Goal: Contribute content: Add original content to the website for others to see

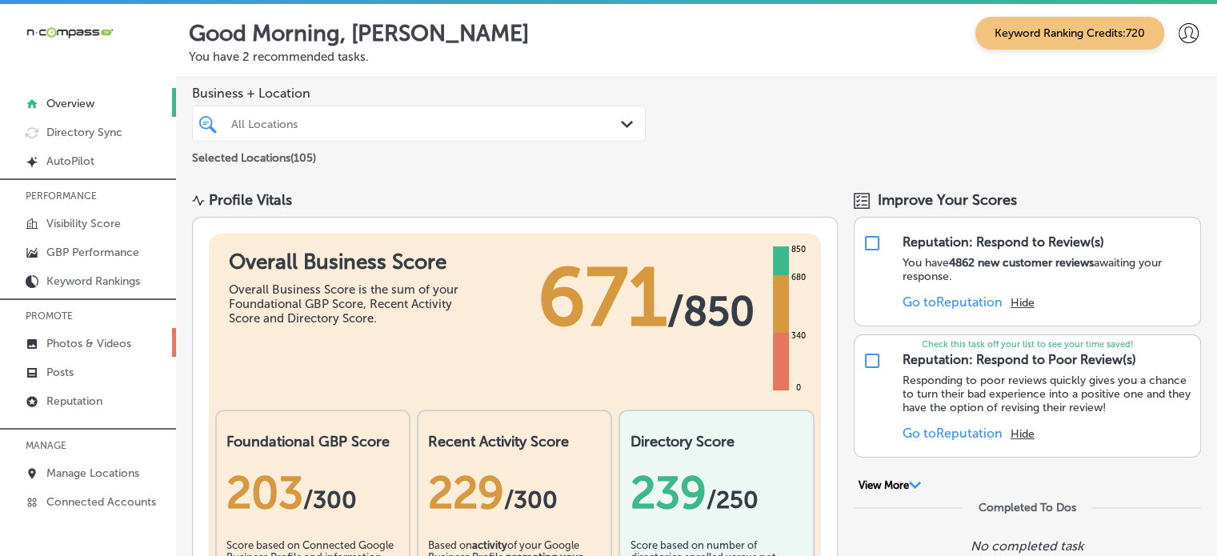
click at [114, 339] on p "Photos & Videos" at bounding box center [88, 344] width 85 height 14
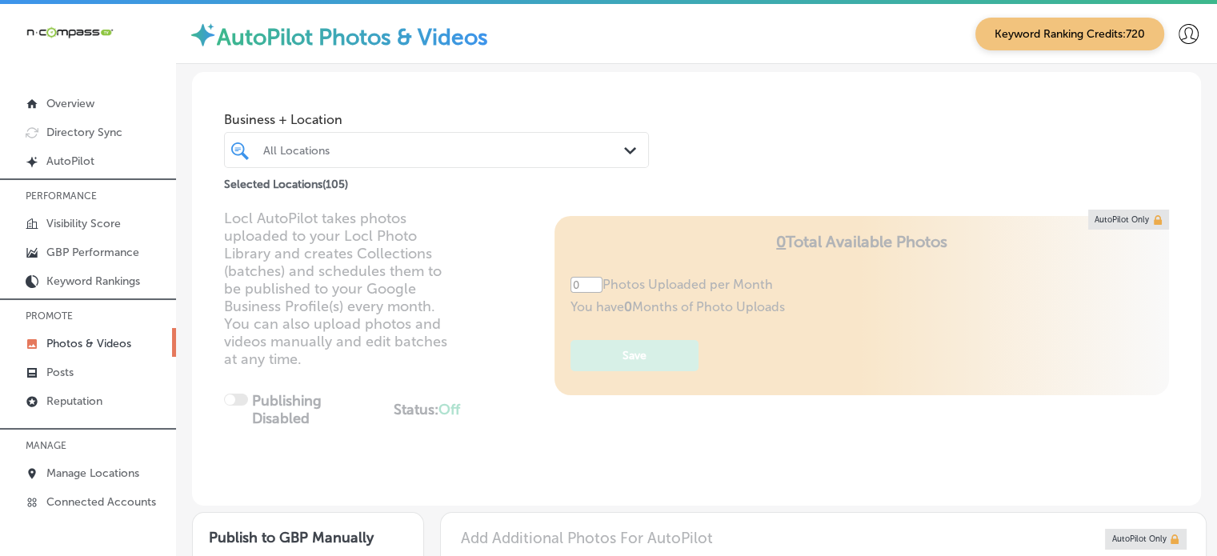
click at [499, 151] on div "All Locations" at bounding box center [444, 150] width 362 height 14
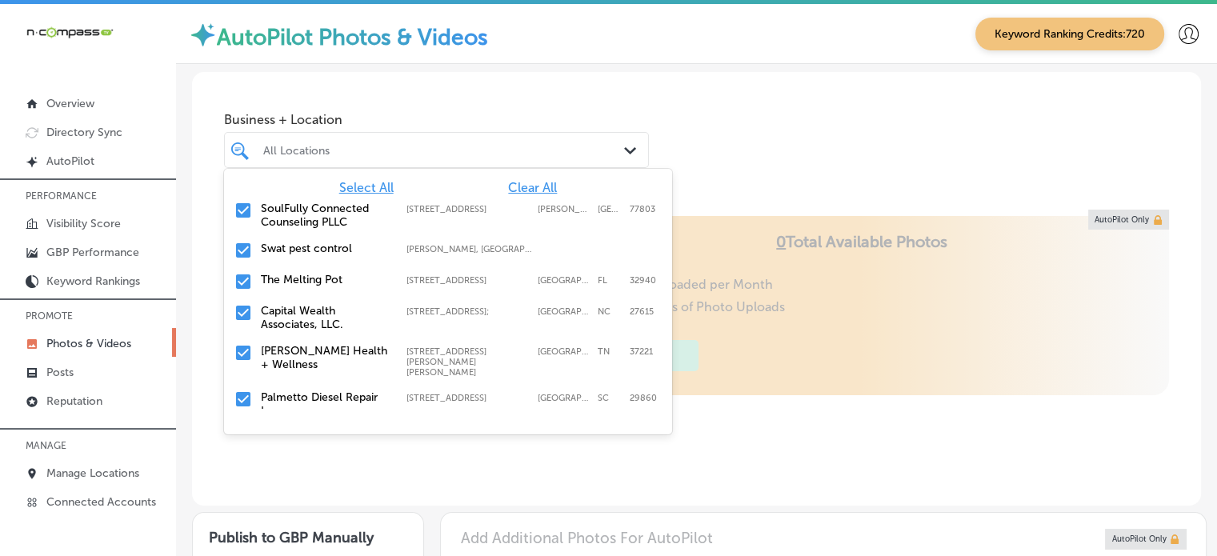
type input "5"
click at [515, 188] on span "Clear All" at bounding box center [532, 187] width 49 height 15
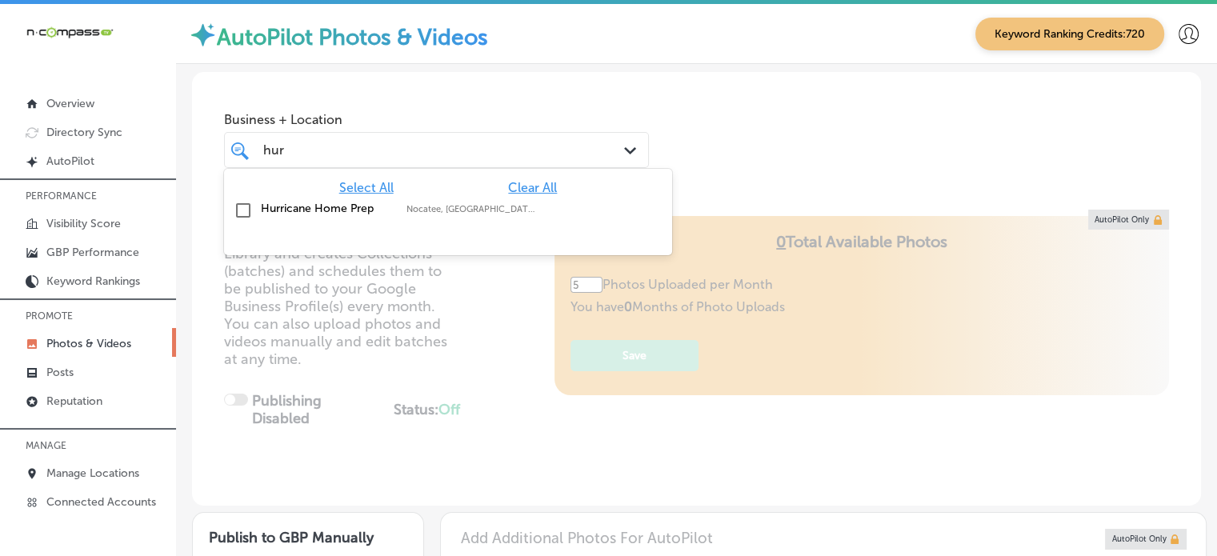
click at [419, 204] on label "Nocatee, [GEOGRAPHIC_DATA], [GEOGRAPHIC_DATA] | [GEOGRAPHIC_DATA], [GEOGRAPHIC_…" at bounding box center [471, 209] width 130 height 10
type input "hur"
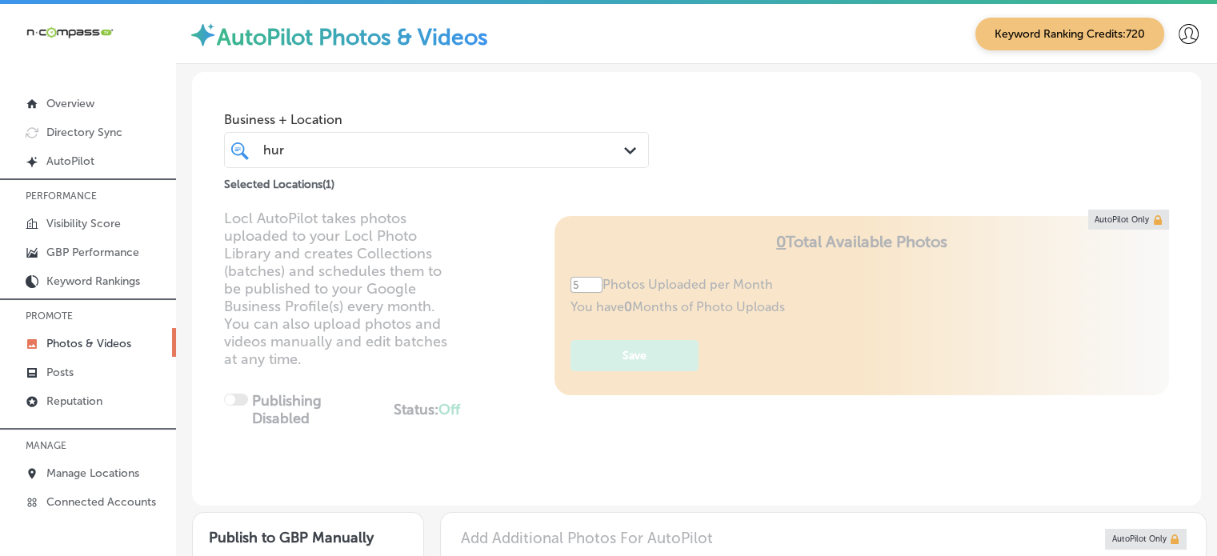
click at [736, 163] on div "Business + Location hur hur Path Created with Sketch. Selected Locations ( 1 )" at bounding box center [696, 133] width 1009 height 122
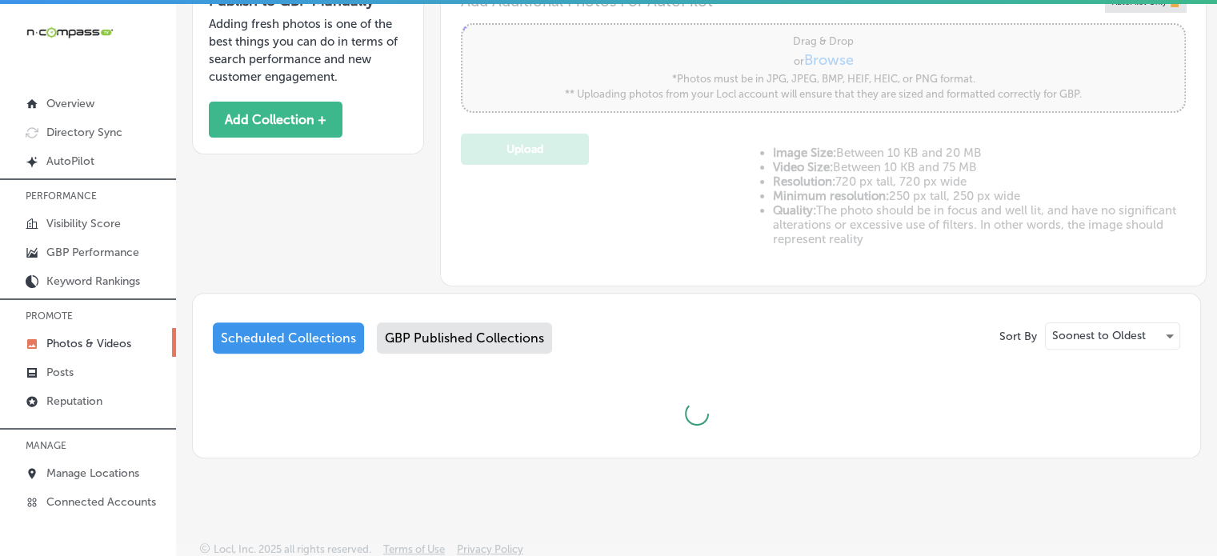
scroll to position [610, 0]
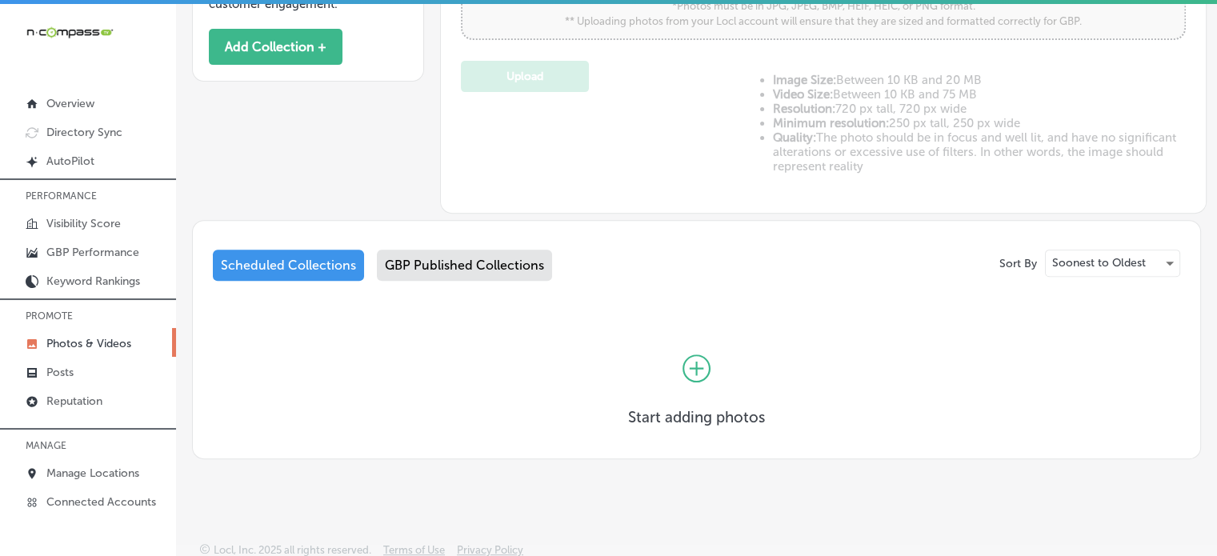
click at [692, 361] on icon at bounding box center [696, 368] width 28 height 28
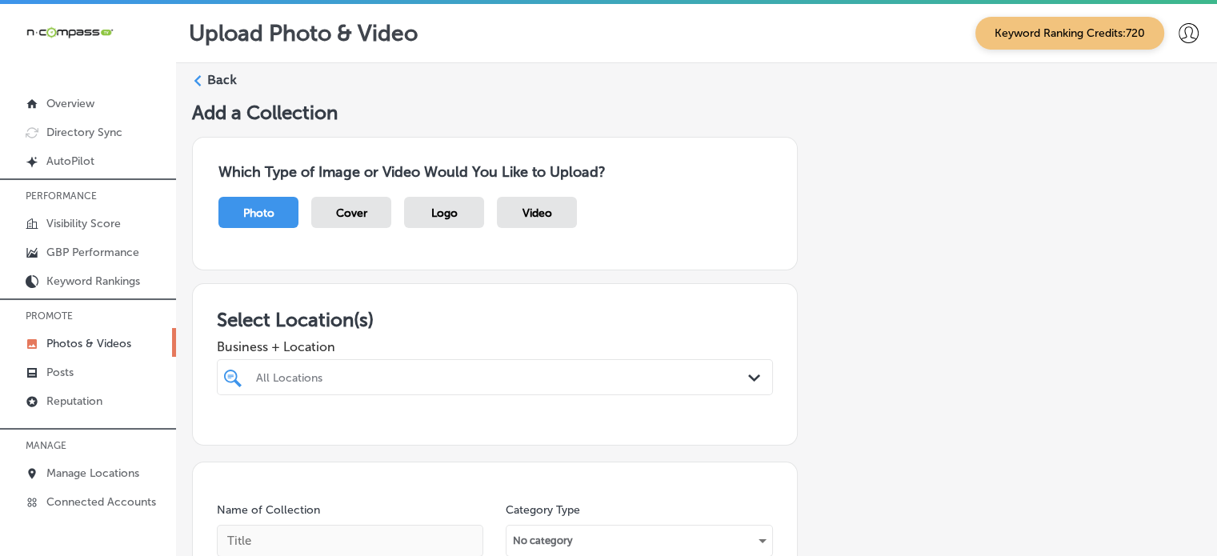
scroll to position [272, 0]
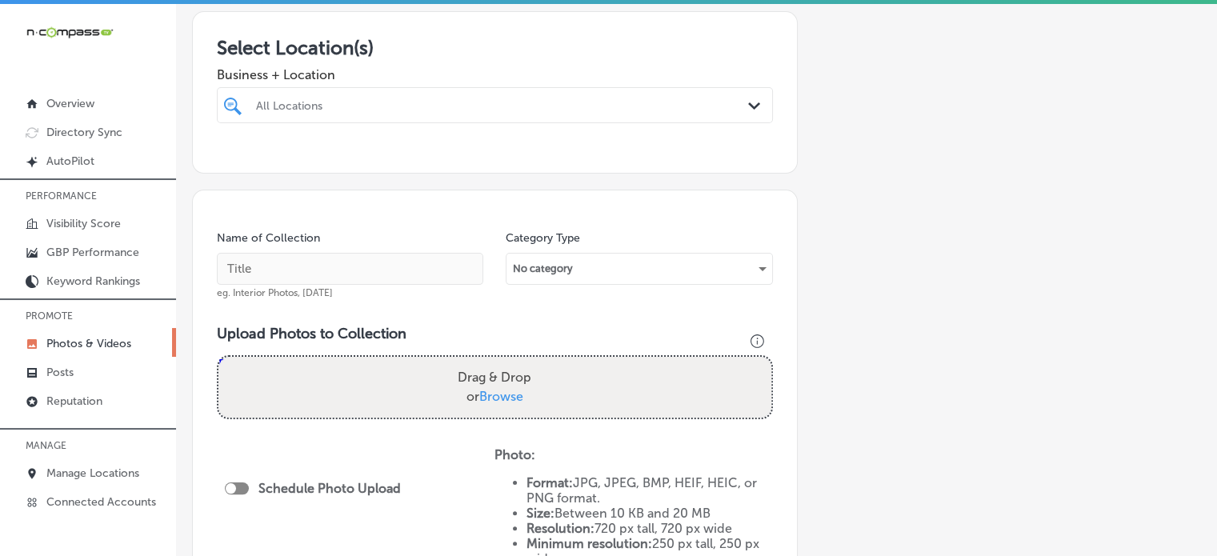
click at [478, 98] on div "All Locations" at bounding box center [503, 105] width 494 height 14
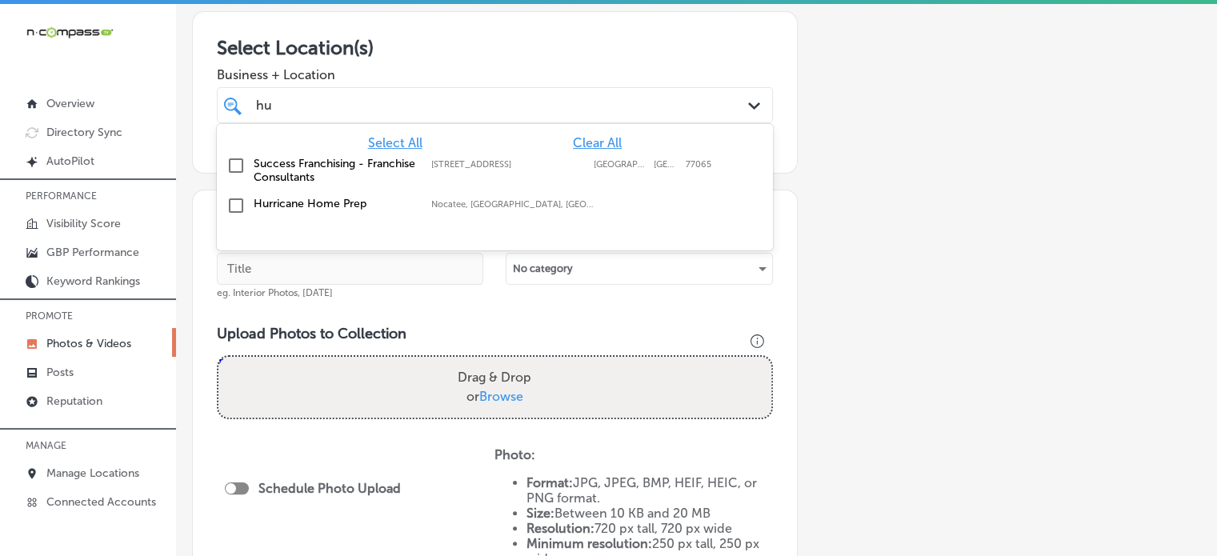
click at [304, 210] on div "Hurricane Home Prep Nocatee, [GEOGRAPHIC_DATA], [GEOGRAPHIC_DATA] | [GEOGRAPHIC…" at bounding box center [494, 206] width 543 height 25
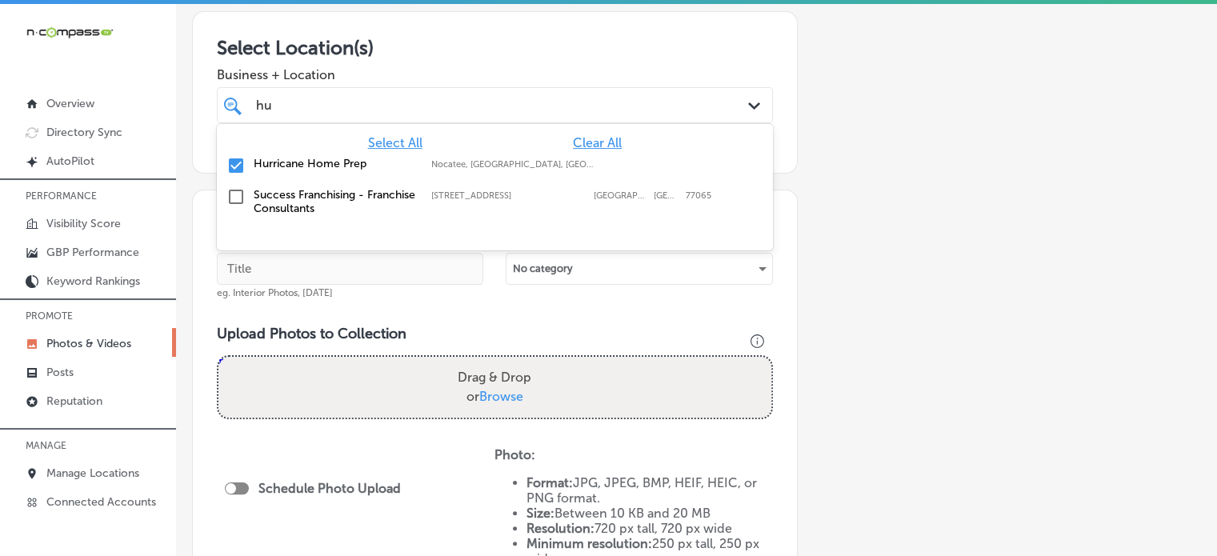
type input "hu"
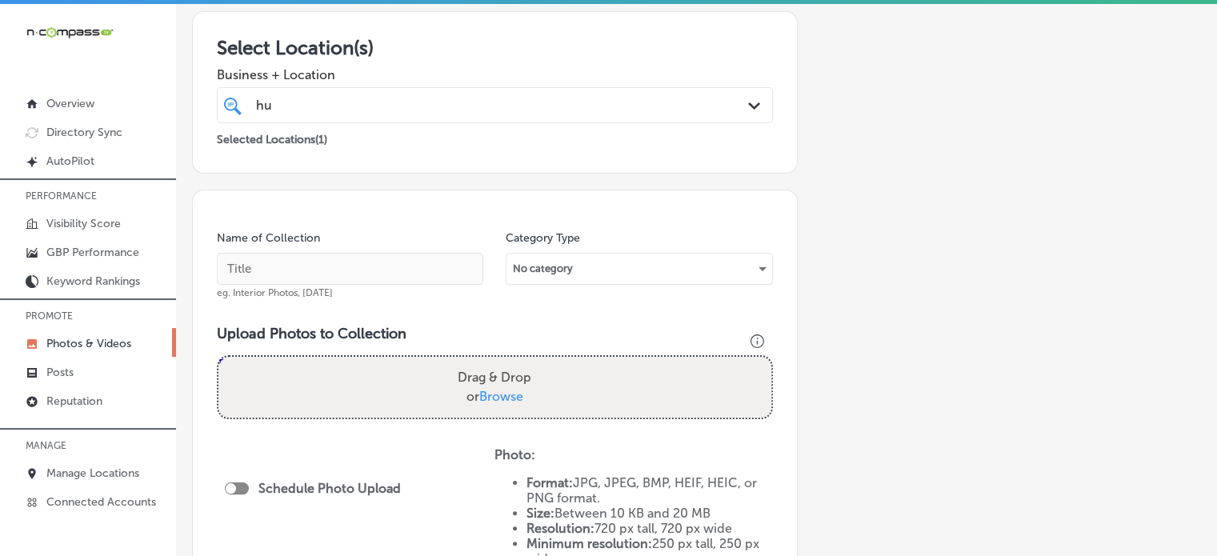
click at [474, 74] on span "Business + Location" at bounding box center [495, 74] width 556 height 15
click at [490, 98] on div "hu hu" at bounding box center [470, 105] width 433 height 22
click at [548, 54] on h3 "Select Location(s)" at bounding box center [495, 47] width 556 height 23
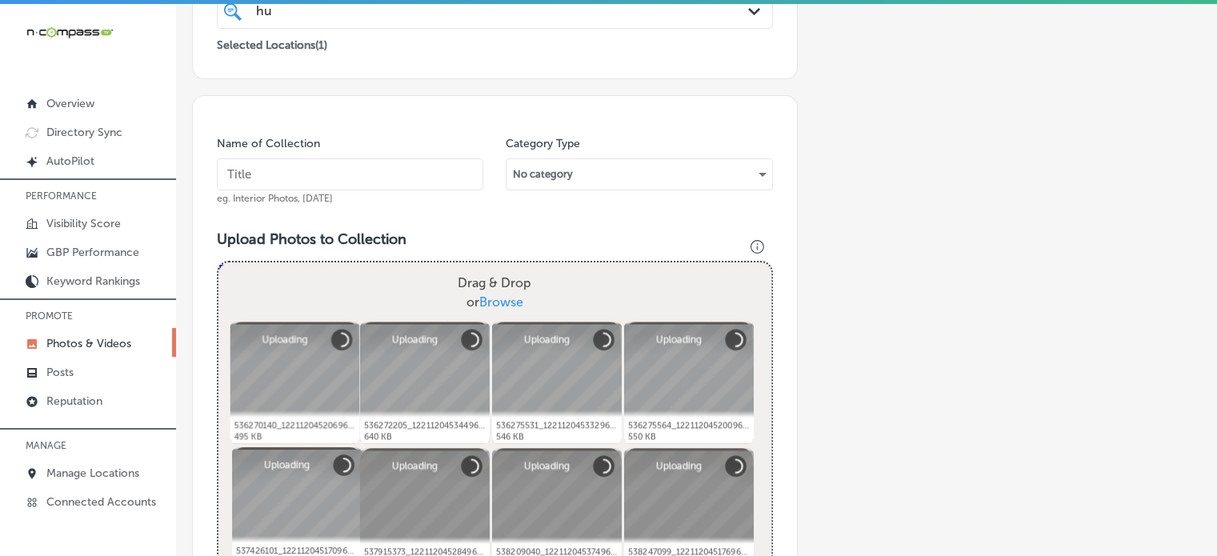
scroll to position [562, 0]
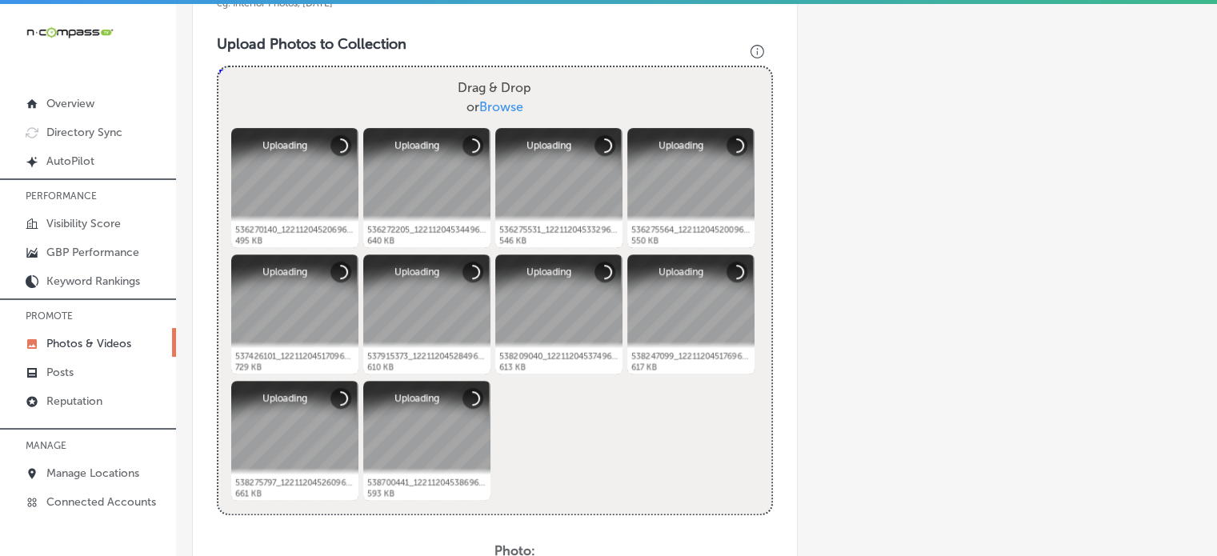
drag, startPoint x: 300, startPoint y: 316, endPoint x: 301, endPoint y: 324, distance: 8.0
click at [301, 324] on div at bounding box center [294, 314] width 127 height 120
drag, startPoint x: 301, startPoint y: 324, endPoint x: 286, endPoint y: 199, distance: 125.6
click at [286, 125] on ul "536270140_122112045206968113_6083917837312167538_n.jpg Abort Retry Remove Uploa…" at bounding box center [495, 125] width 534 height 0
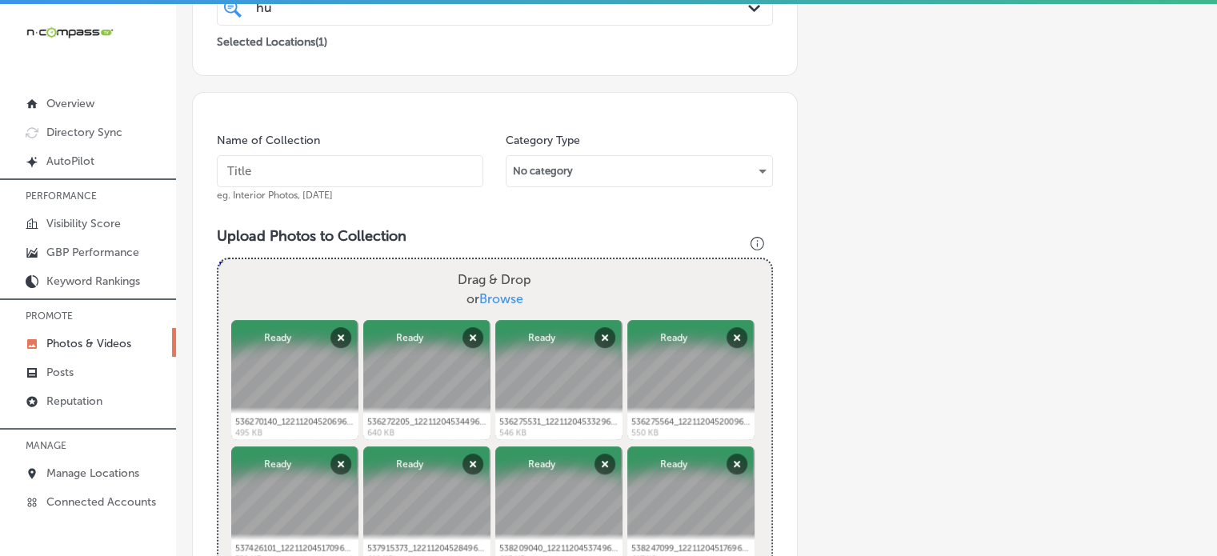
click at [382, 169] on input "text" at bounding box center [350, 171] width 266 height 32
paste input "Hurricane preparedness"
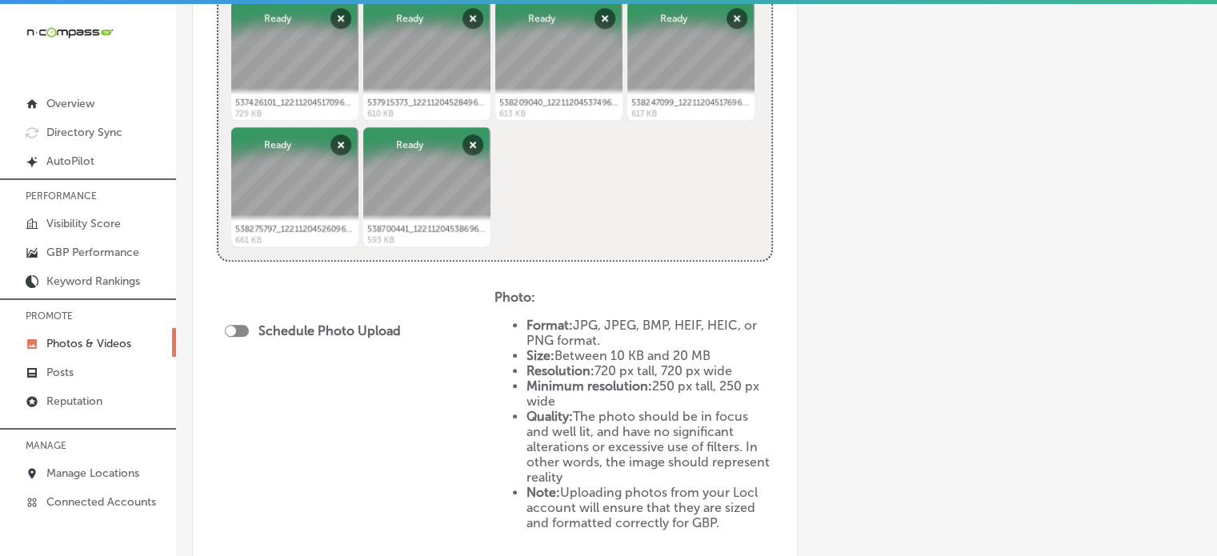
scroll to position [856, 0]
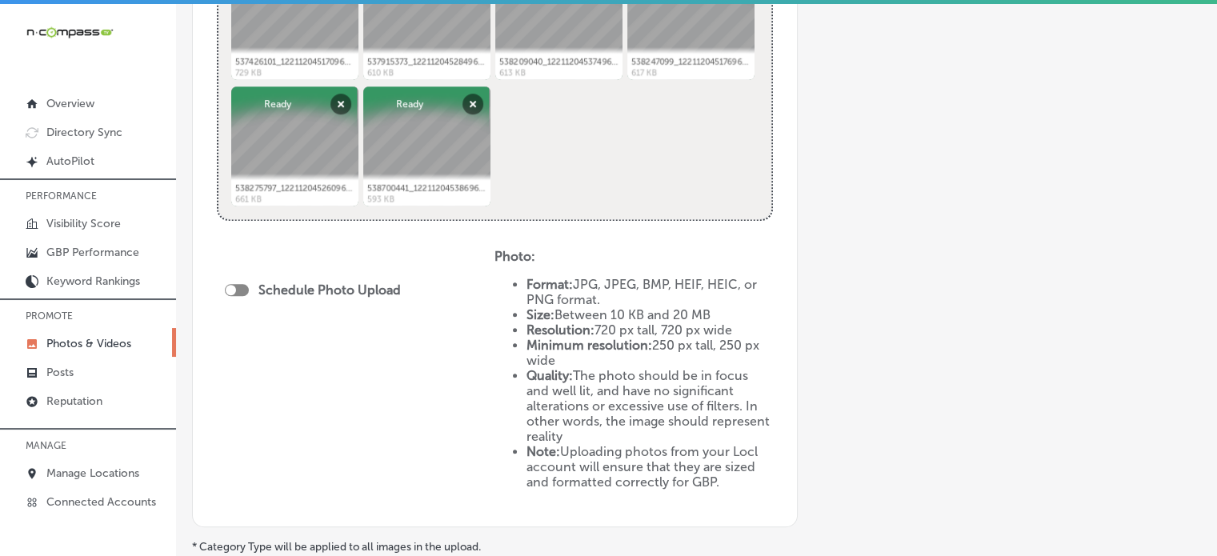
click at [236, 287] on div at bounding box center [237, 290] width 24 height 12
type input "Hurricane preparedness"
checkbox input "true"
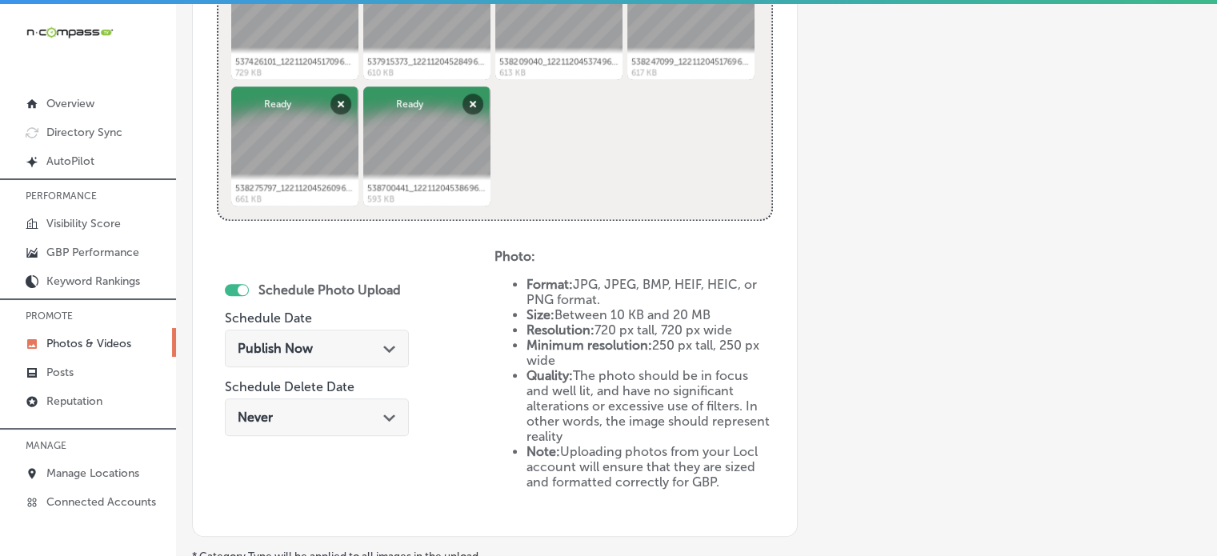
click at [335, 348] on div "Publish Now Path Created with Sketch." at bounding box center [317, 348] width 158 height 15
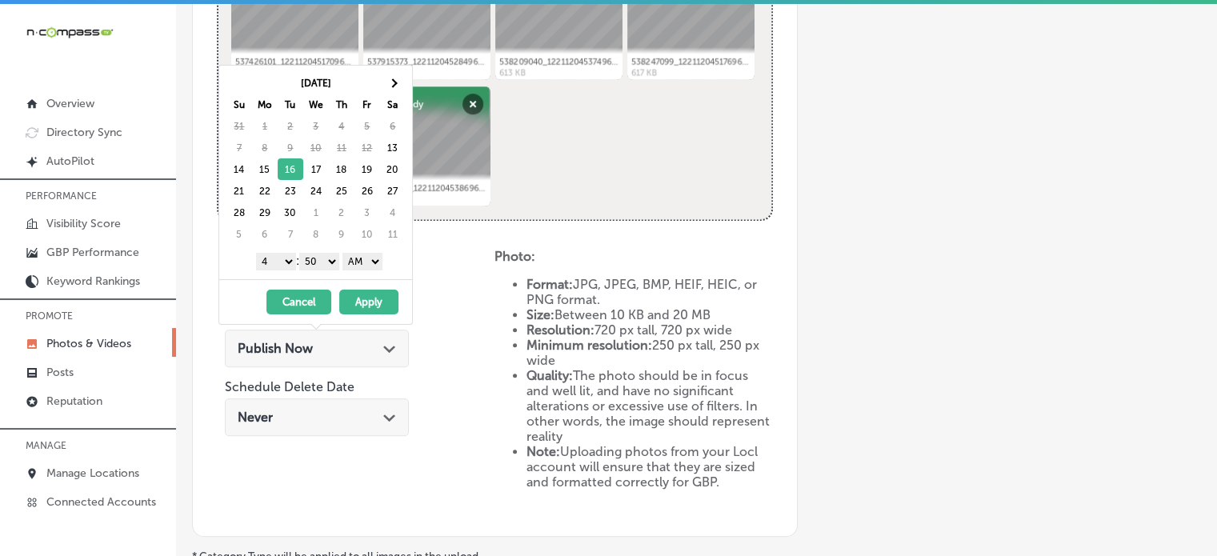
click at [276, 257] on select "1 2 3 4 5 6 7 8 9 10 11 12" at bounding box center [276, 262] width 40 height 18
drag, startPoint x: 323, startPoint y: 254, endPoint x: 323, endPoint y: 275, distance: 21.6
click at [323, 275] on div "[DATE] Su Mo Tu We Th Fr Sa 31 1 2 3 4 5 6 7 8 9 10 11 12 13 14 15 16 17 18 19 …" at bounding box center [315, 173] width 193 height 214
click at [374, 253] on select "AM PM" at bounding box center [362, 262] width 40 height 18
click at [362, 302] on button "Apply" at bounding box center [368, 302] width 59 height 25
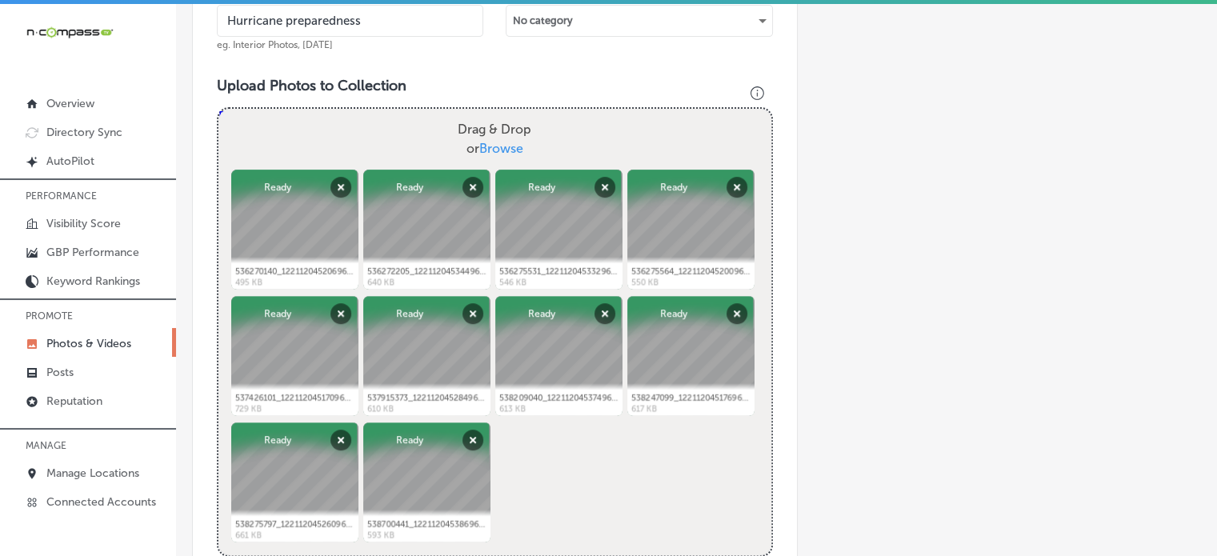
scroll to position [518, 0]
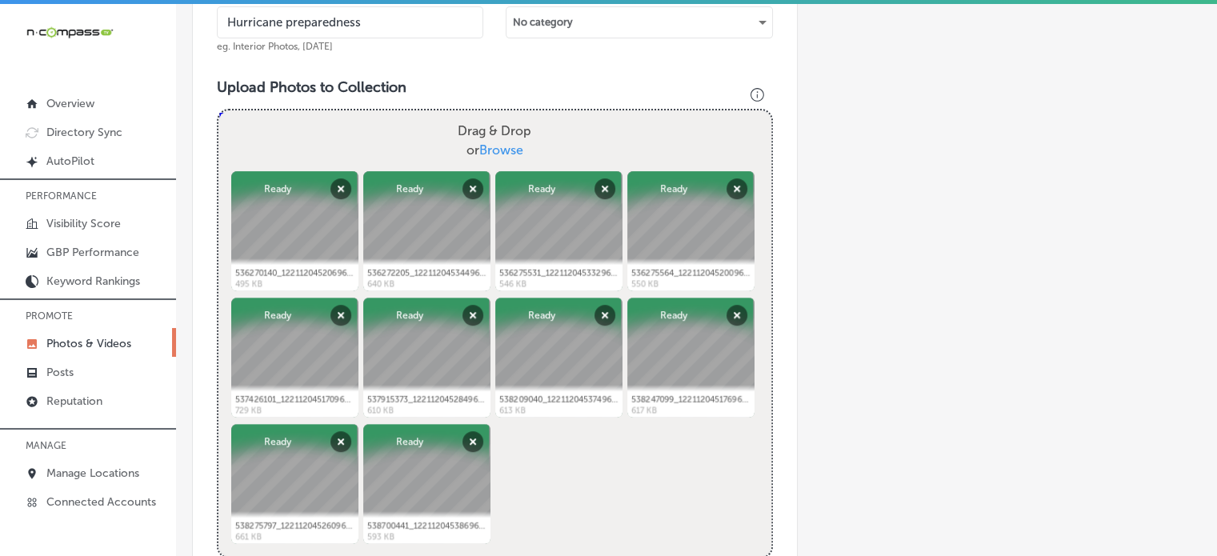
drag, startPoint x: 340, startPoint y: 372, endPoint x: 285, endPoint y: 214, distance: 167.8
click at [285, 168] on ul "536270140_122112045206968113_6083917837312167538_n.jpg Abort Retry Remove Uploa…" at bounding box center [495, 168] width 534 height 0
drag, startPoint x: 285, startPoint y: 214, endPoint x: 297, endPoint y: 379, distance: 166.0
click at [297, 168] on ul "536270140_122112045206968113_6083917837312167538_n.jpg Abort Retry Remove Uploa…" at bounding box center [495, 168] width 534 height 0
drag, startPoint x: 297, startPoint y: 379, endPoint x: 339, endPoint y: 178, distance: 206.0
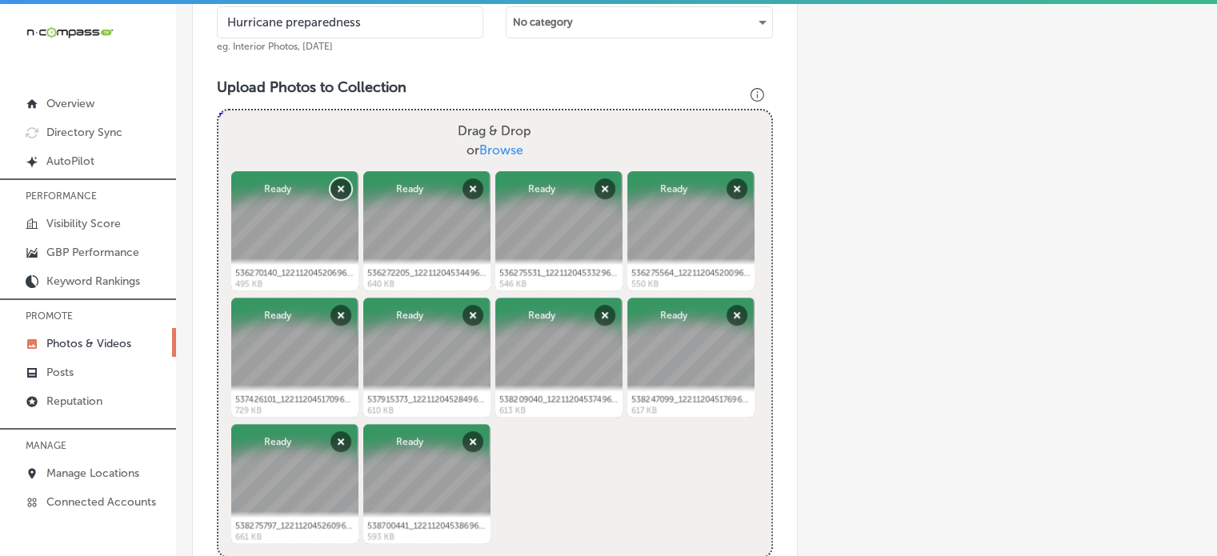
click at [339, 168] on ul "536270140_122112045206968113_6083917837312167538_n.jpg Abort Retry Remove Uploa…" at bounding box center [495, 168] width 534 height 0
click at [340, 180] on button "Remove" at bounding box center [340, 188] width 21 height 21
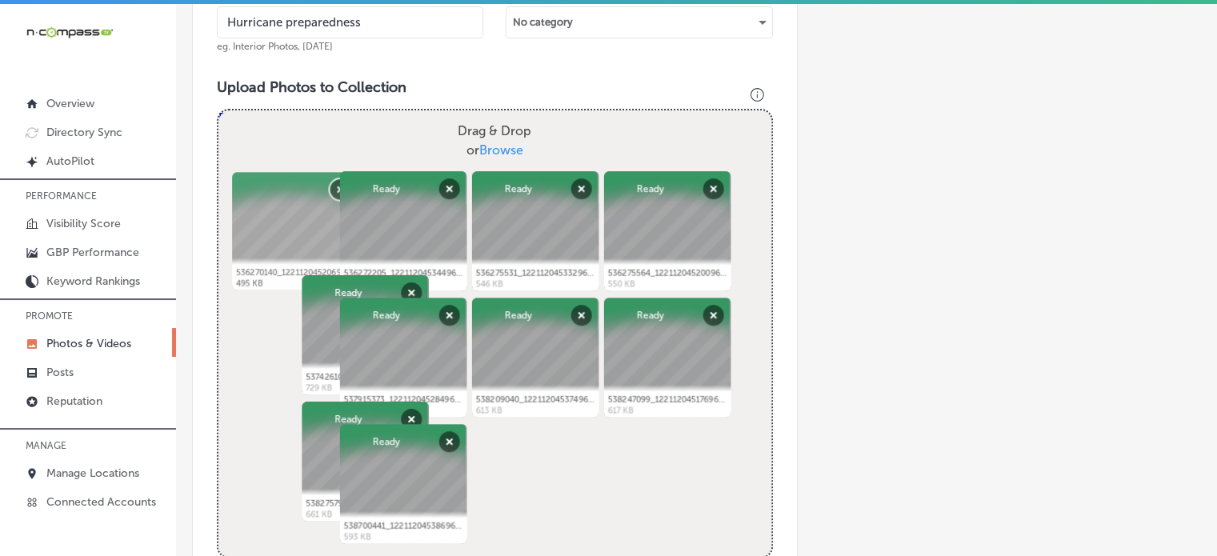
click at [340, 180] on div at bounding box center [403, 231] width 127 height 120
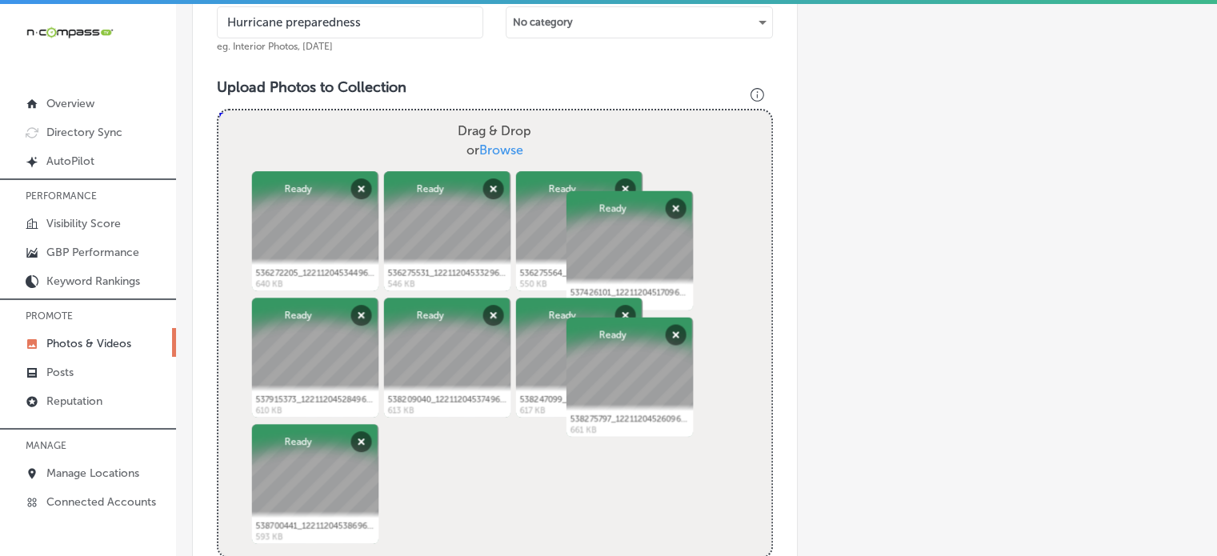
click at [340, 180] on div "Abort Retry Remove Upload Cancel Retry Remove 536272205_122112045344968113_3604…" at bounding box center [314, 231] width 127 height 120
click at [350, 180] on button "Remove" at bounding box center [360, 188] width 21 height 21
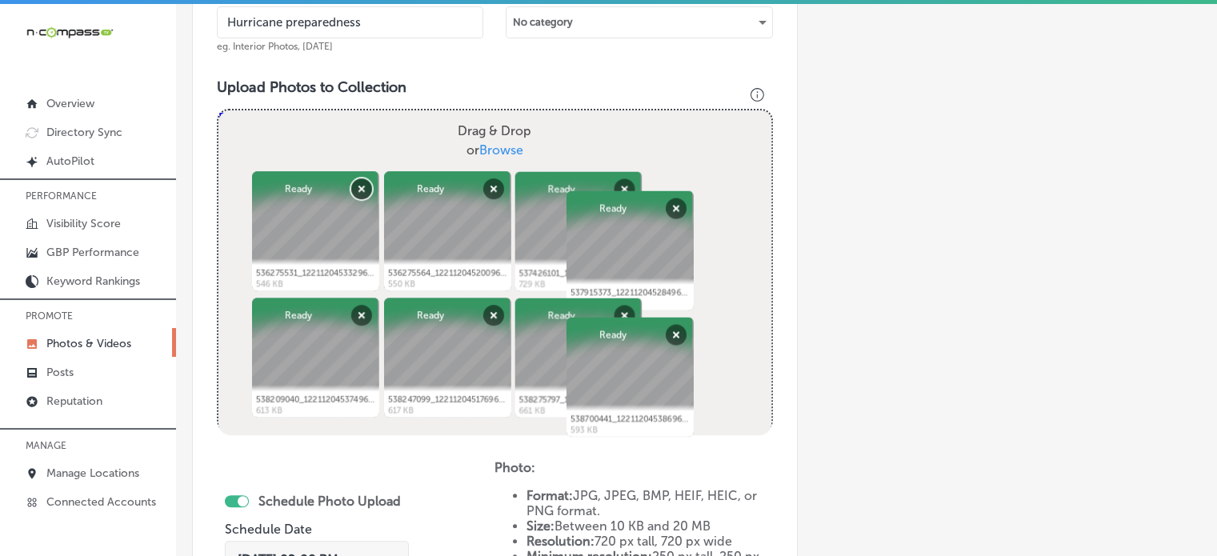
click at [350, 180] on button "Remove" at bounding box center [360, 188] width 21 height 21
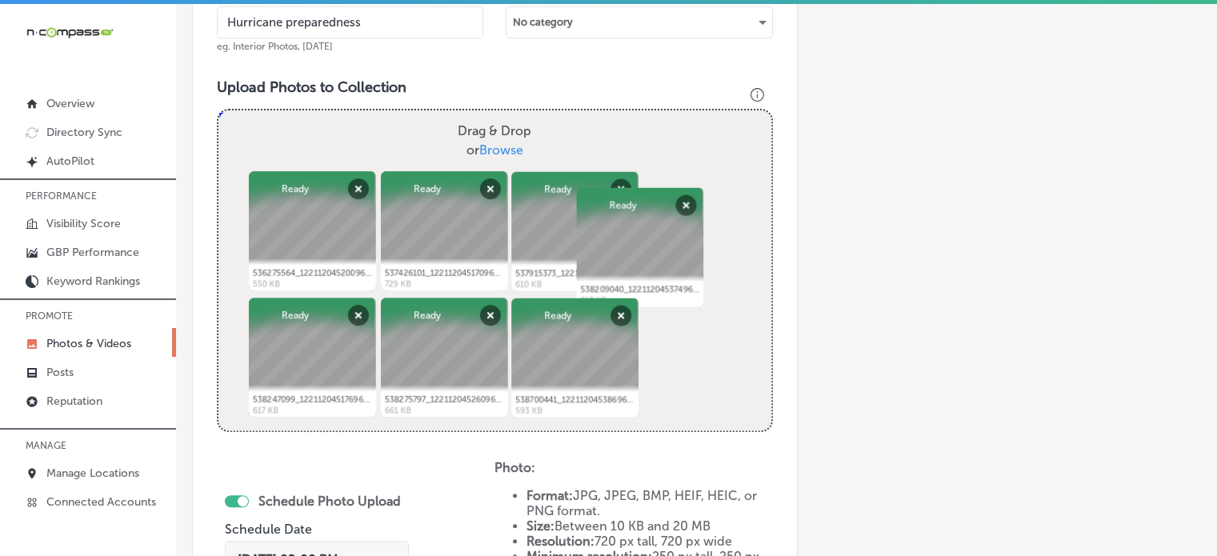
click at [340, 180] on div "Abort Retry Remove Upload Cancel Retry Remove 536275564_122112045200968113_8052…" at bounding box center [312, 231] width 127 height 120
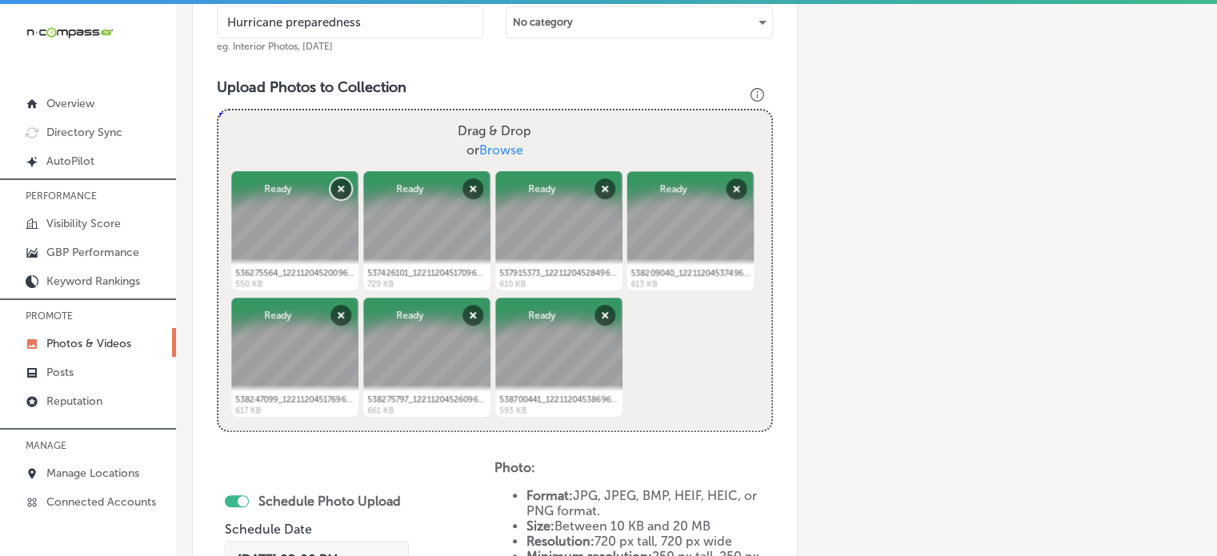
click at [340, 180] on button "Remove" at bounding box center [340, 188] width 21 height 21
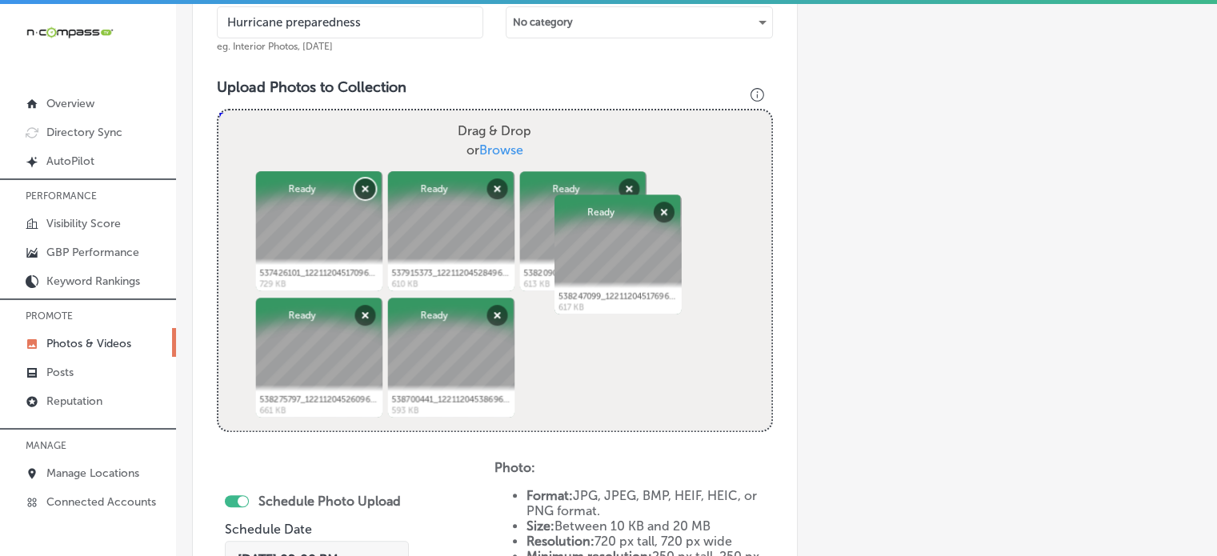
click at [354, 180] on button "Remove" at bounding box center [364, 188] width 21 height 21
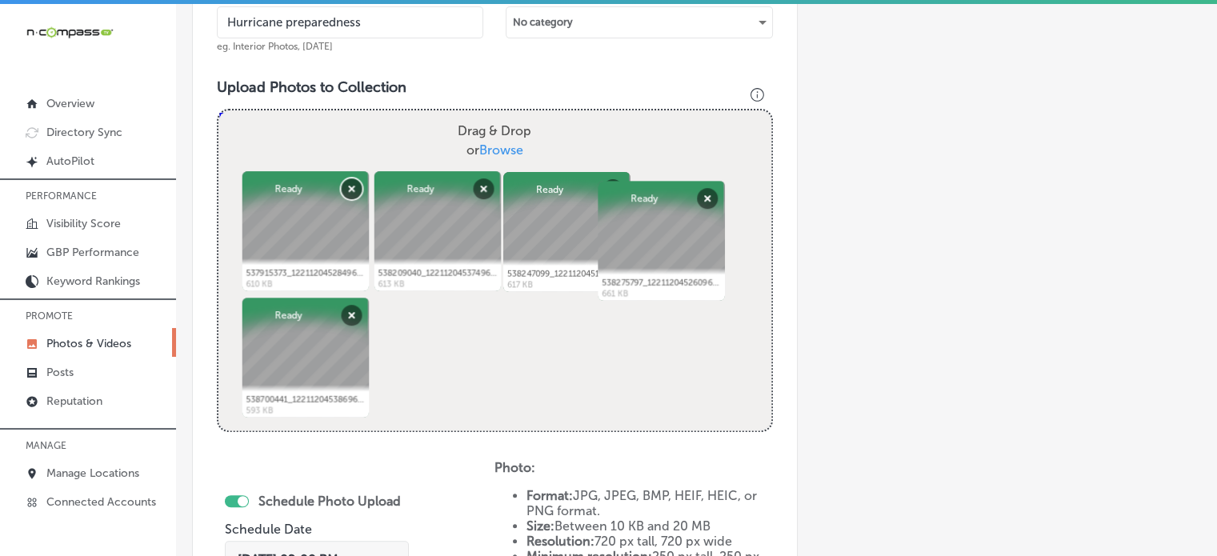
click at [341, 180] on button "Remove" at bounding box center [351, 188] width 21 height 21
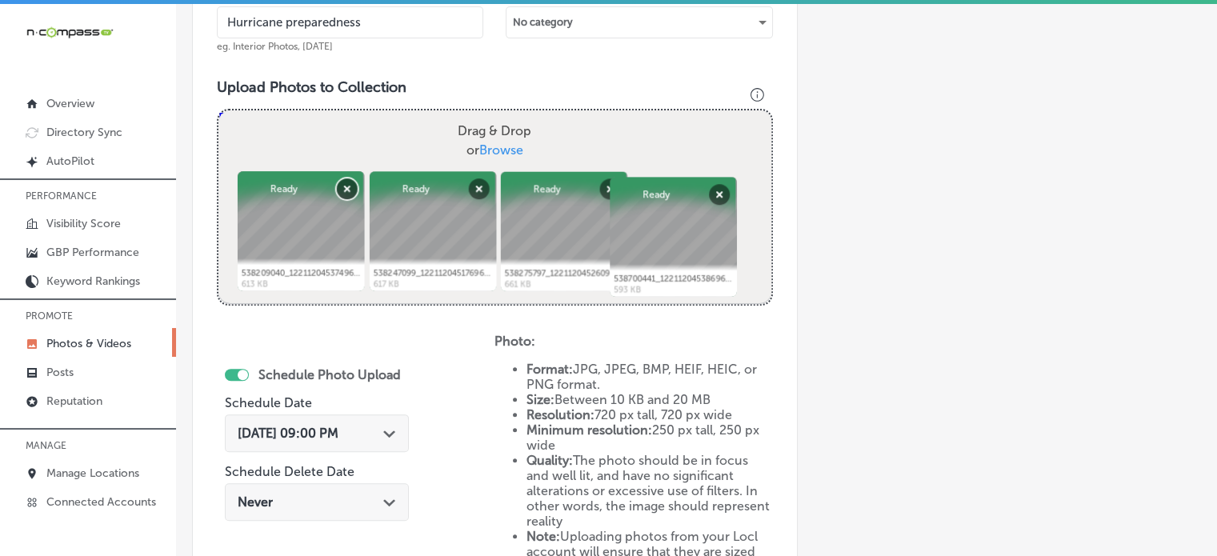
click at [340, 180] on button "Remove" at bounding box center [346, 188] width 21 height 21
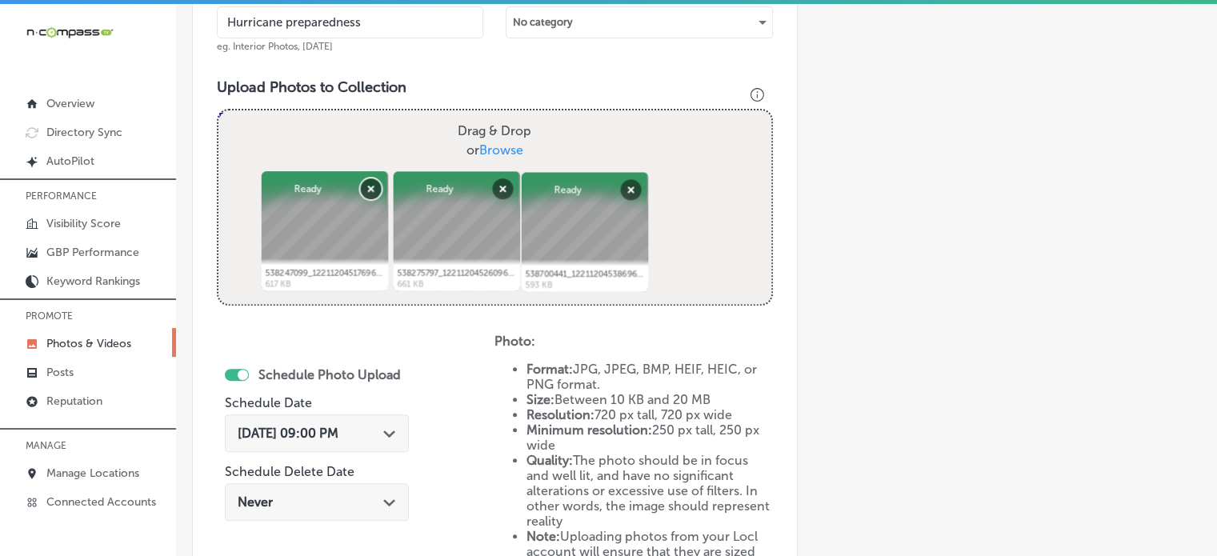
click at [360, 180] on button "Remove" at bounding box center [370, 188] width 21 height 21
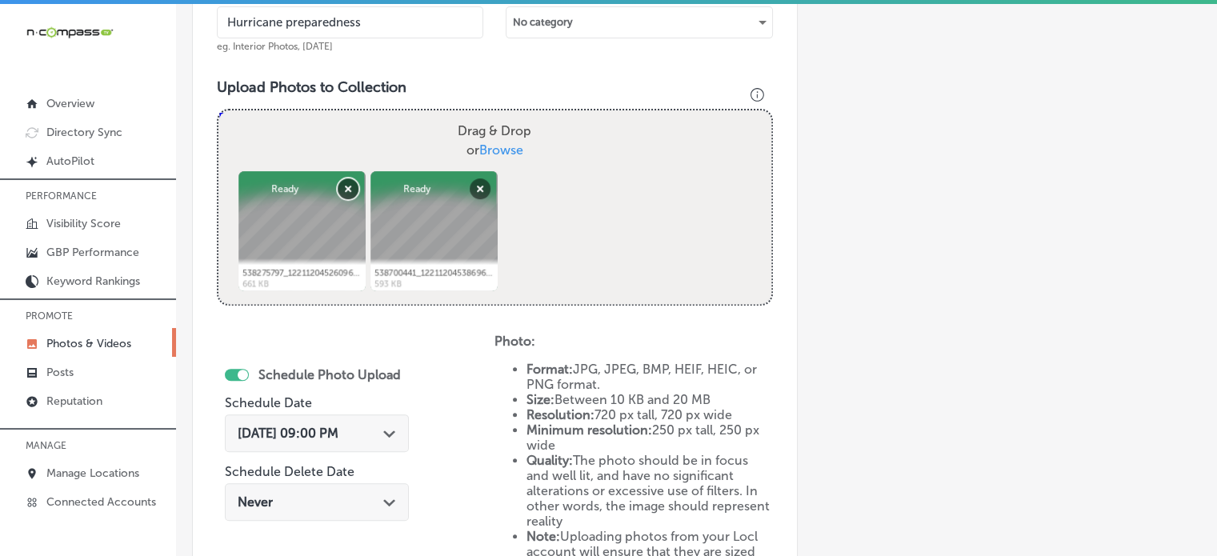
click at [340, 180] on button "Remove" at bounding box center [348, 188] width 21 height 21
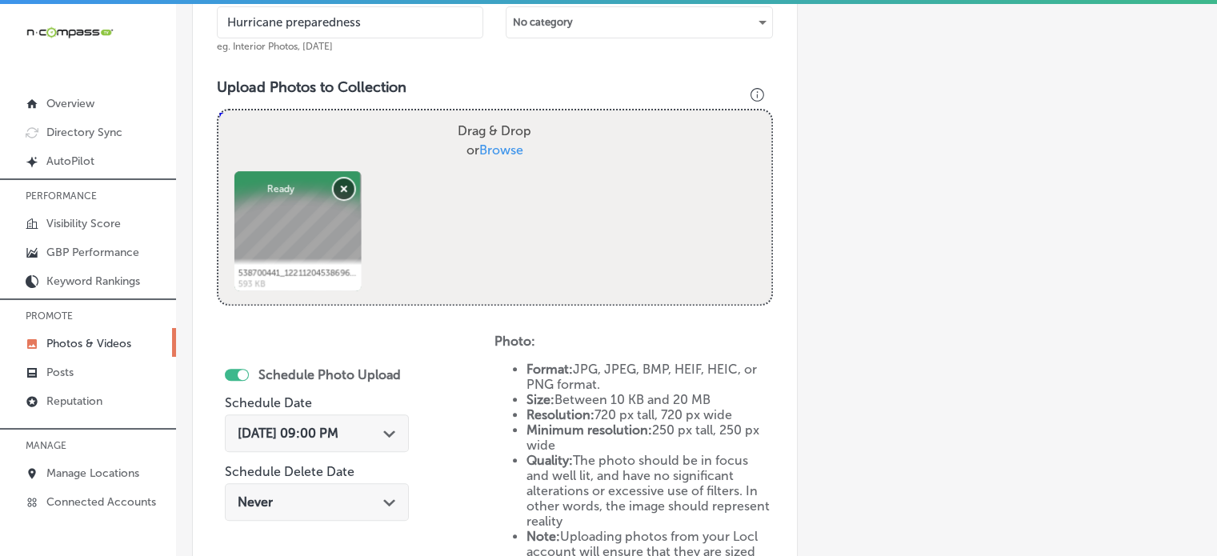
click at [340, 180] on button "Remove" at bounding box center [343, 188] width 21 height 21
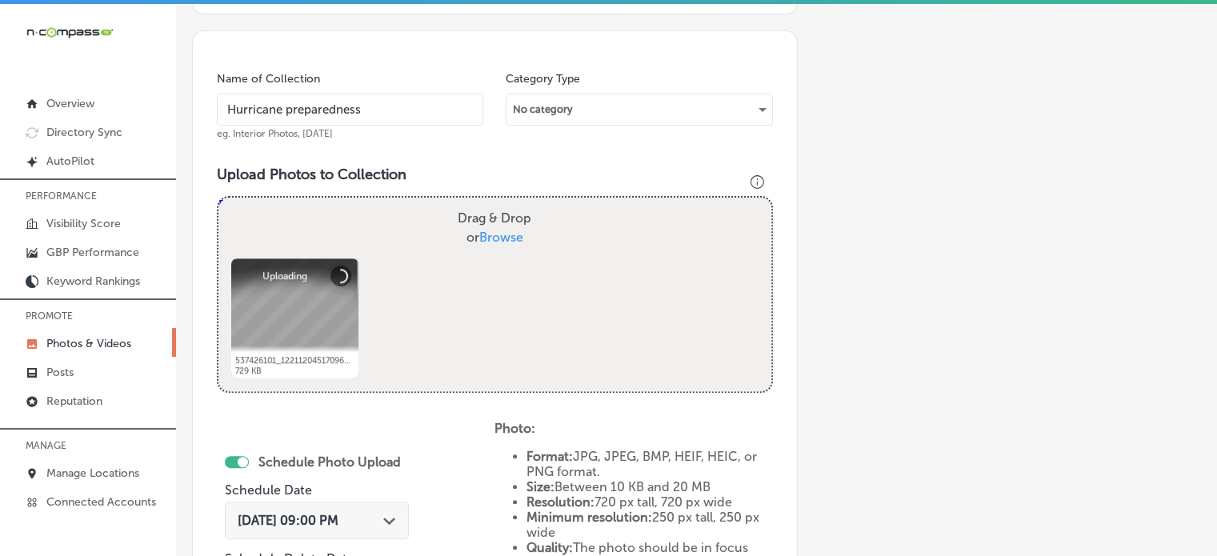
scroll to position [430, 0]
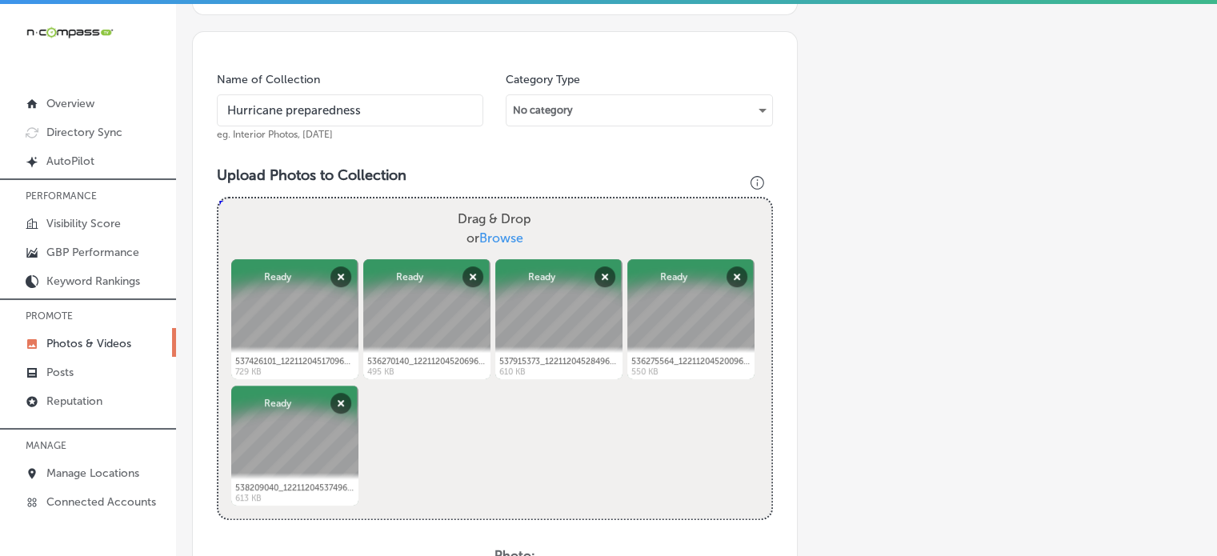
drag, startPoint x: 687, startPoint y: 329, endPoint x: 674, endPoint y: 462, distance: 134.3
click at [674, 462] on div "Powered by PQINA Drag & Drop or Browse 537426101_122112045170968113_44393610793…" at bounding box center [494, 358] width 553 height 320
click at [739, 272] on button "Remove" at bounding box center [736, 276] width 21 height 21
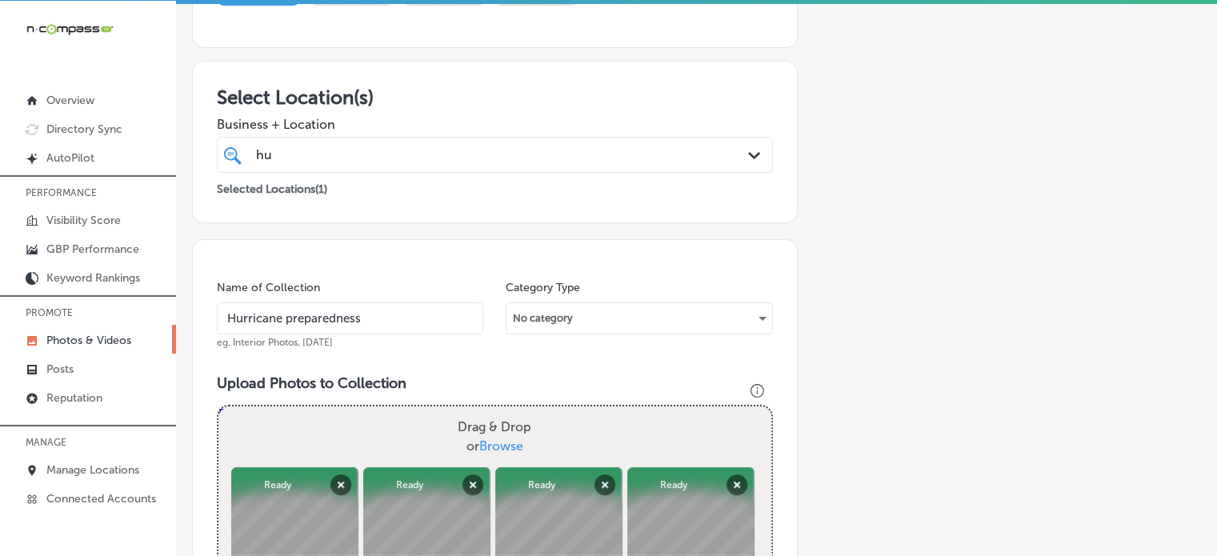
scroll to position [216, 0]
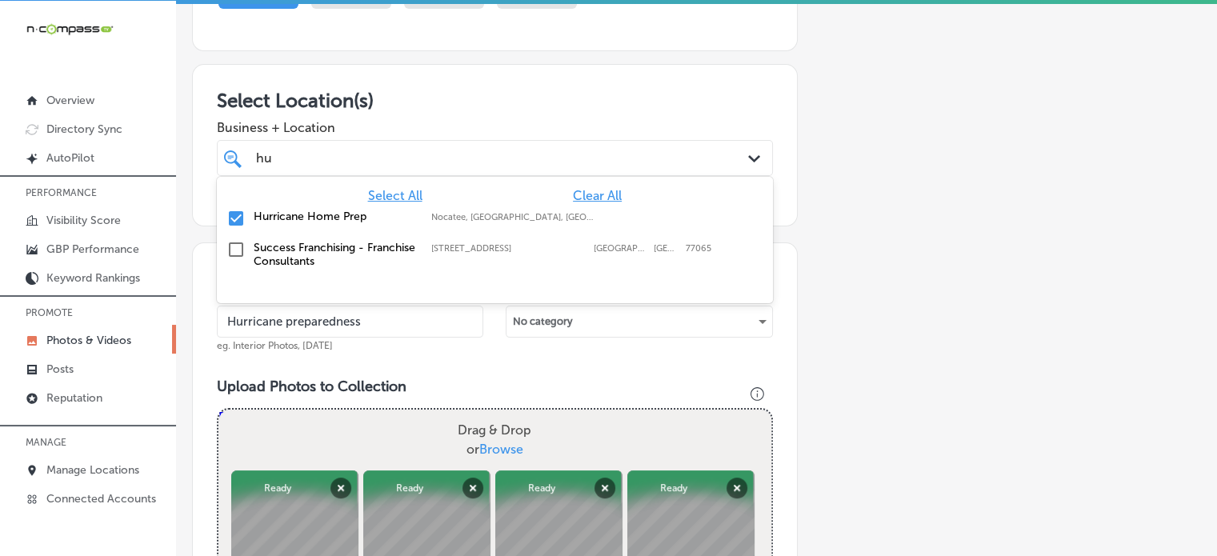
click at [443, 163] on div "hu hu" at bounding box center [470, 158] width 433 height 22
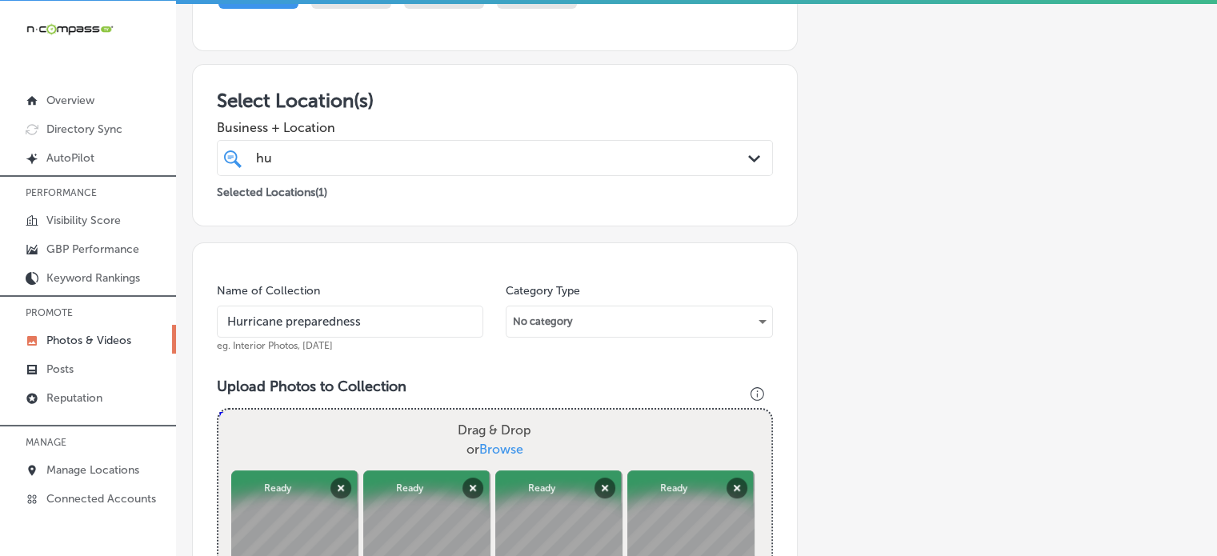
click at [443, 163] on div "hu hu" at bounding box center [470, 158] width 433 height 22
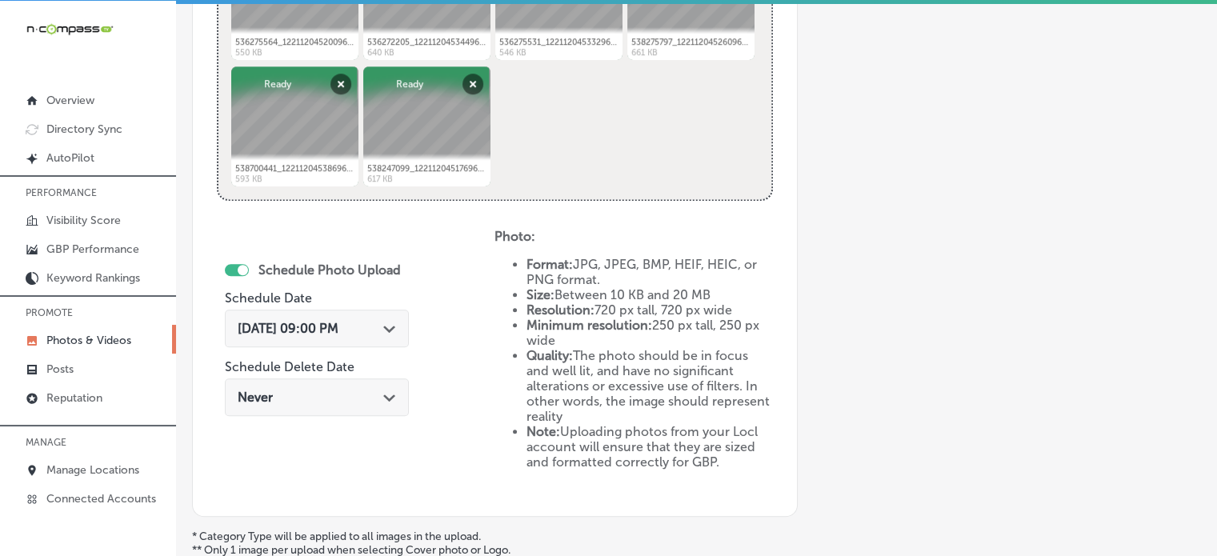
scroll to position [1033, 0]
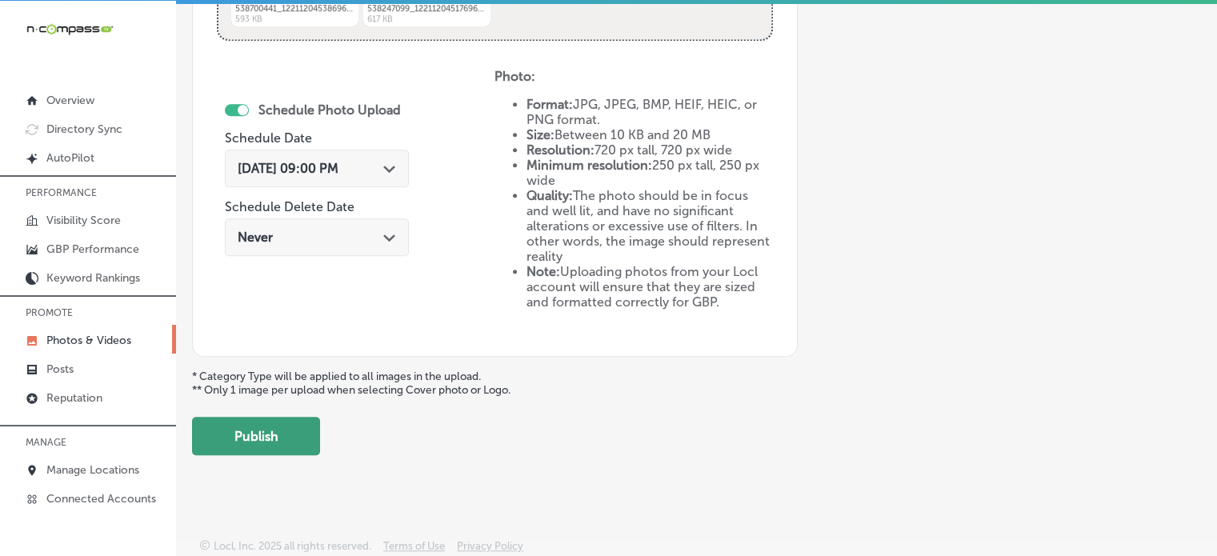
click at [265, 434] on button "Publish" at bounding box center [256, 436] width 128 height 38
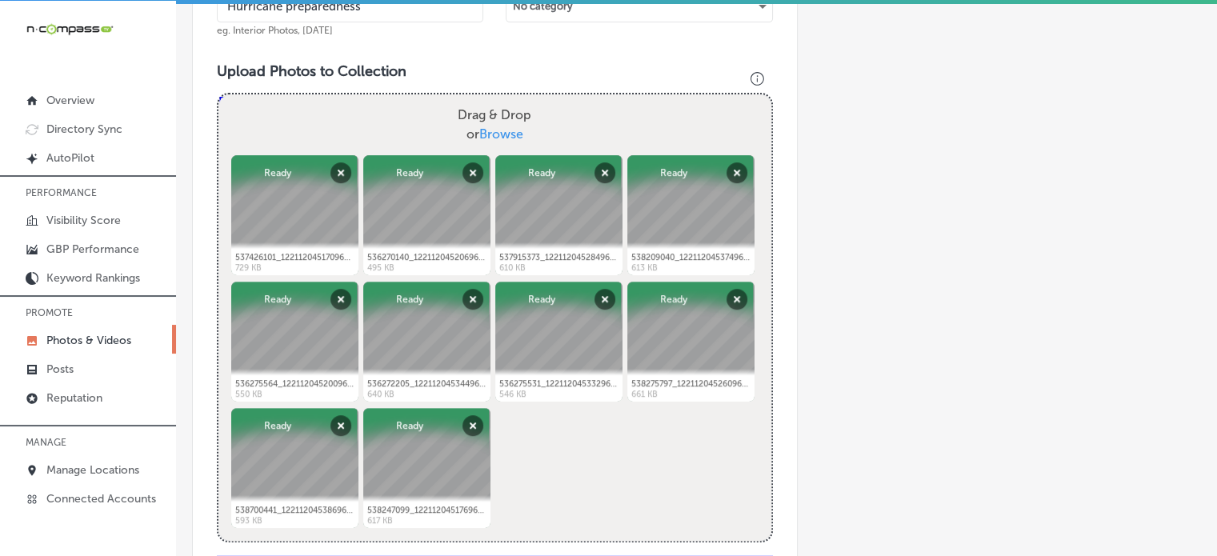
scroll to position [525, 0]
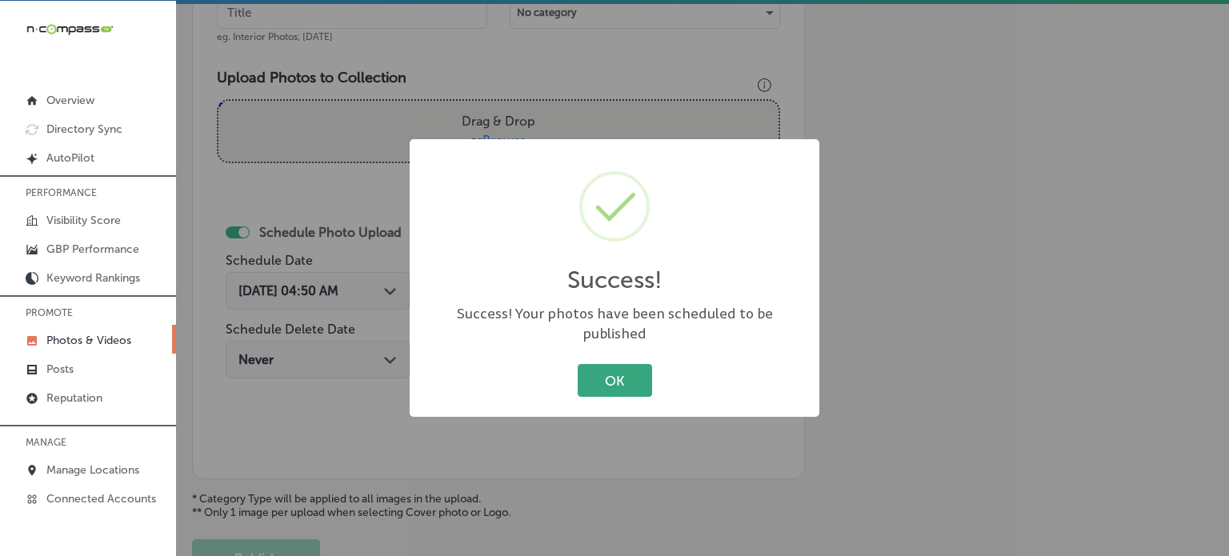
click at [632, 364] on button "OK" at bounding box center [615, 380] width 74 height 33
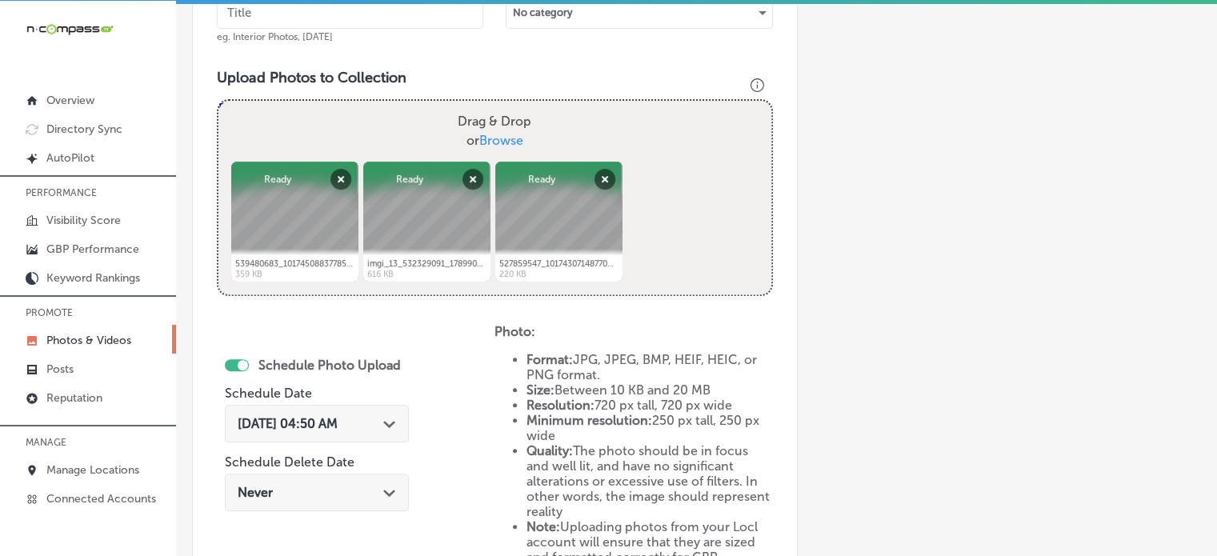
click at [422, 12] on input "text" at bounding box center [350, 13] width 266 height 32
paste input "Home storm protection"
type input "Home storm protection"
click at [390, 418] on div "Path Created with Sketch." at bounding box center [389, 422] width 13 height 13
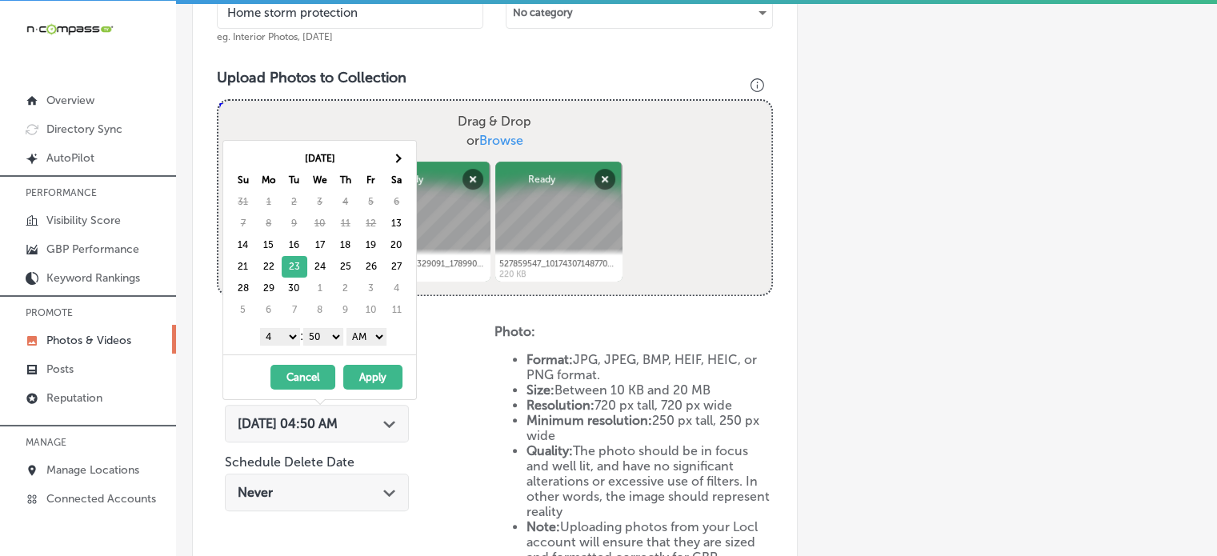
click at [282, 338] on select "1 2 3 4 5 6 7 8 9 10 11 12" at bounding box center [280, 337] width 40 height 18
click at [319, 335] on select "00 10 20 30 40 50" at bounding box center [323, 337] width 40 height 18
click at [366, 329] on select "AM PM" at bounding box center [366, 337] width 40 height 18
click at [372, 377] on button "Apply" at bounding box center [372, 377] width 59 height 25
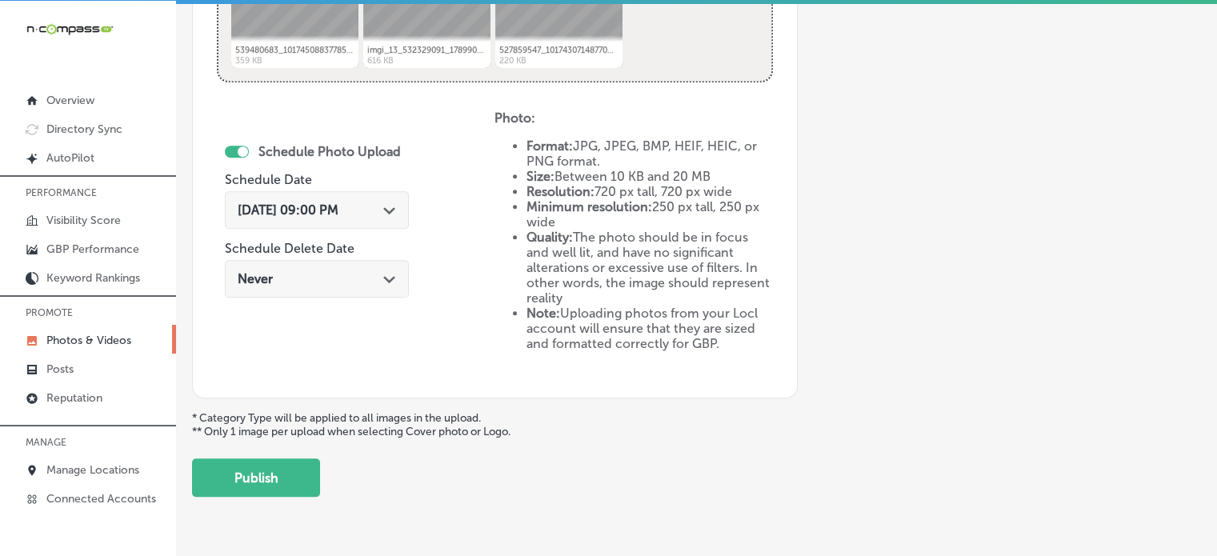
scroll to position [780, 0]
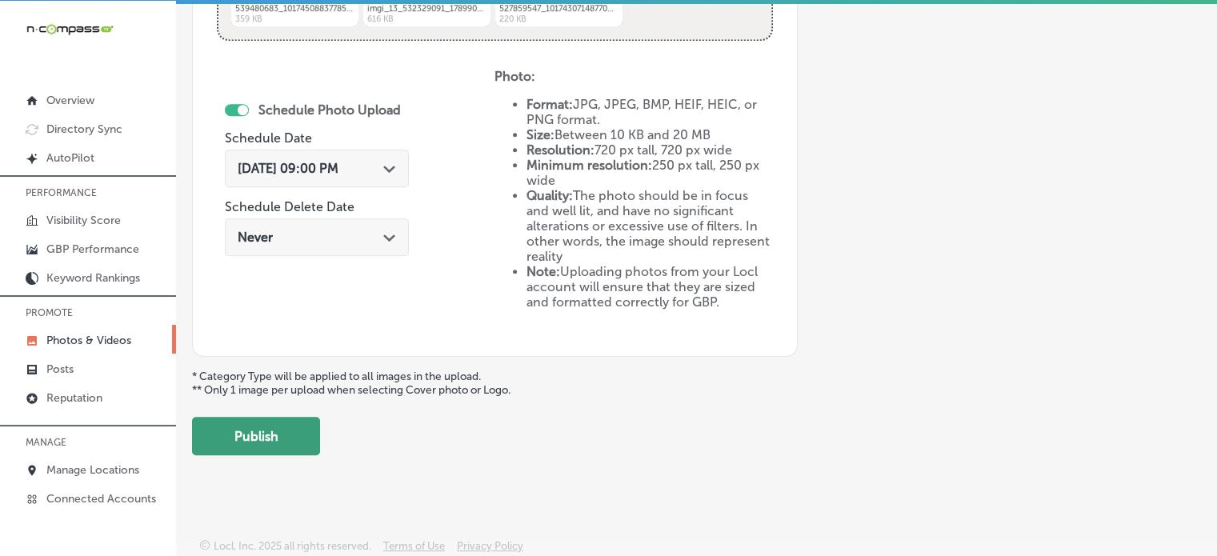
click at [267, 421] on button "Publish" at bounding box center [256, 436] width 128 height 38
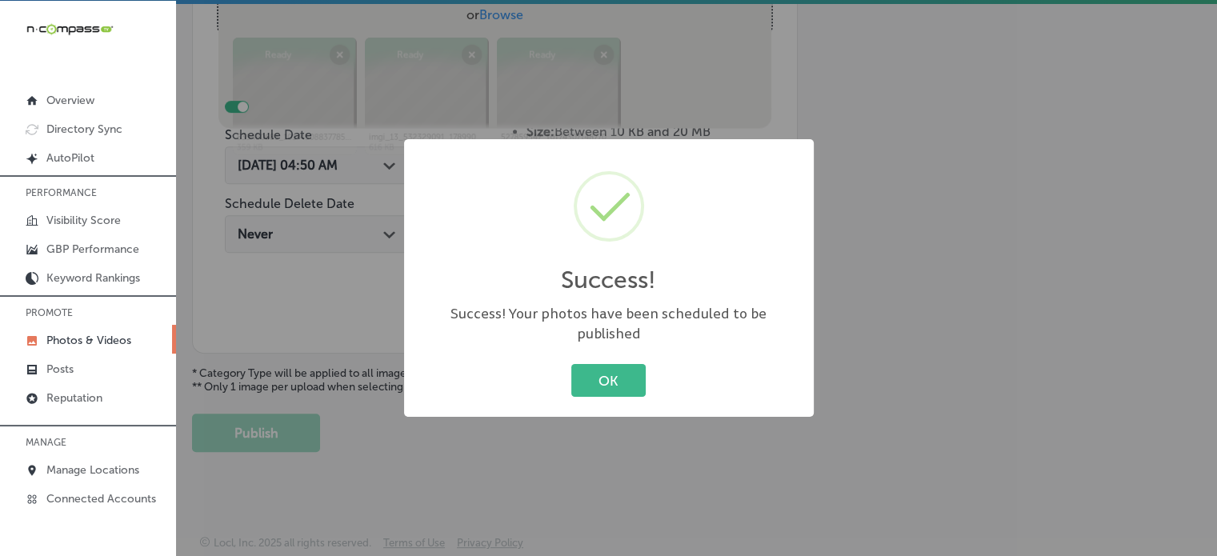
scroll to position [483, 0]
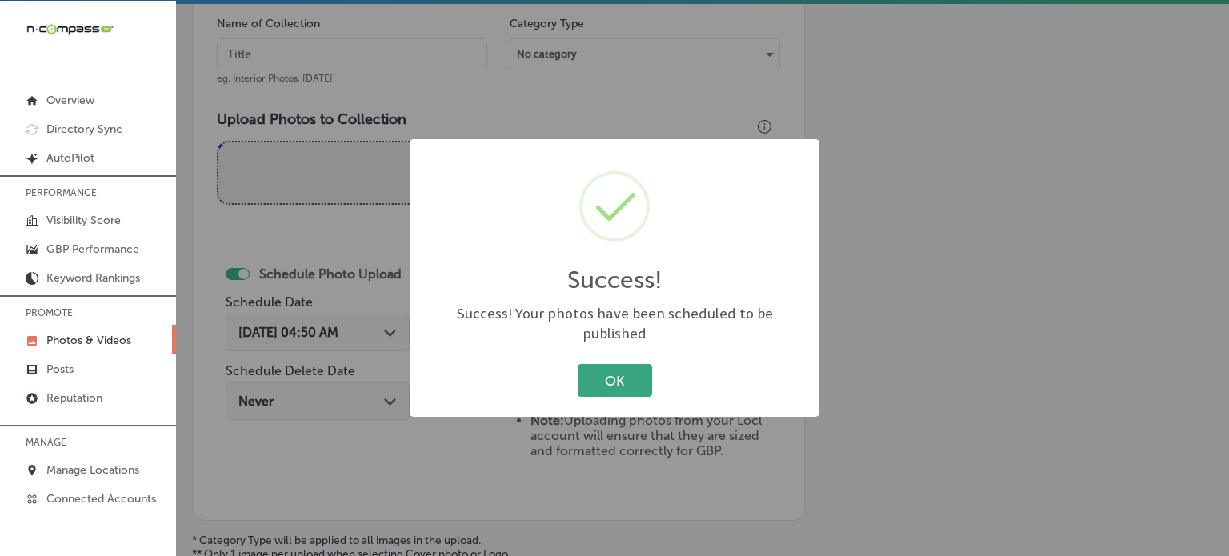
click at [614, 364] on button "OK" at bounding box center [615, 380] width 74 height 33
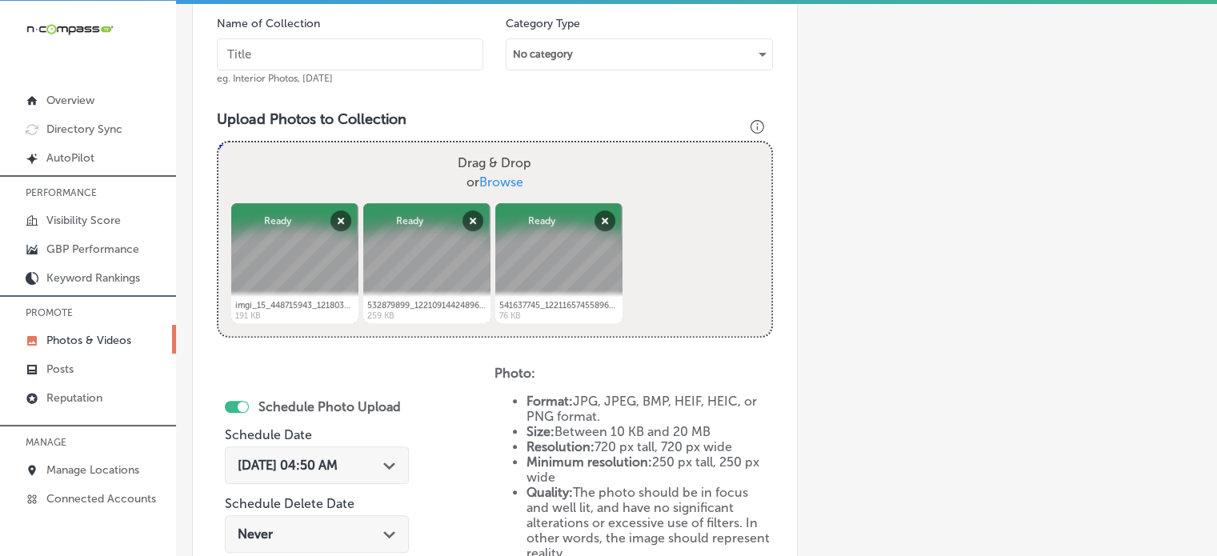
click at [371, 57] on input "text" at bounding box center [350, 54] width 266 height 32
paste input "Hurricane home prep services"
type input "Hurricane home prep services"
click at [331, 458] on span "[DATE] 04:50 AM" at bounding box center [288, 465] width 100 height 15
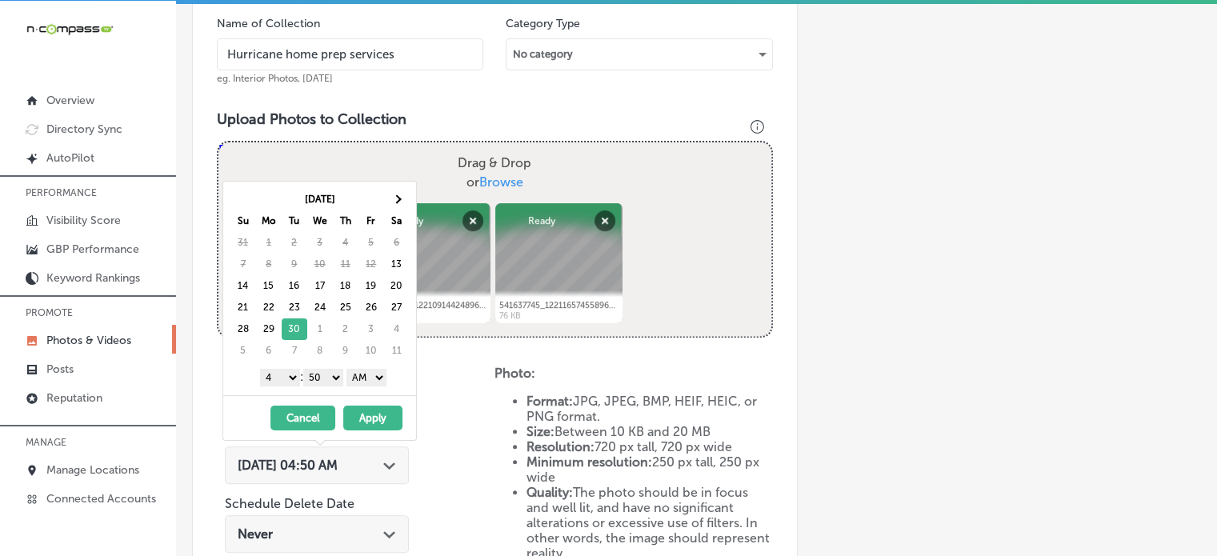
click at [290, 380] on select "1 2 3 4 5 6 7 8 9 10 11 12" at bounding box center [280, 378] width 40 height 18
click at [321, 370] on select "00 10 20 30 40 50" at bounding box center [323, 378] width 40 height 18
click at [364, 379] on select "AM PM" at bounding box center [366, 378] width 40 height 18
click at [369, 410] on button "Apply" at bounding box center [372, 418] width 59 height 25
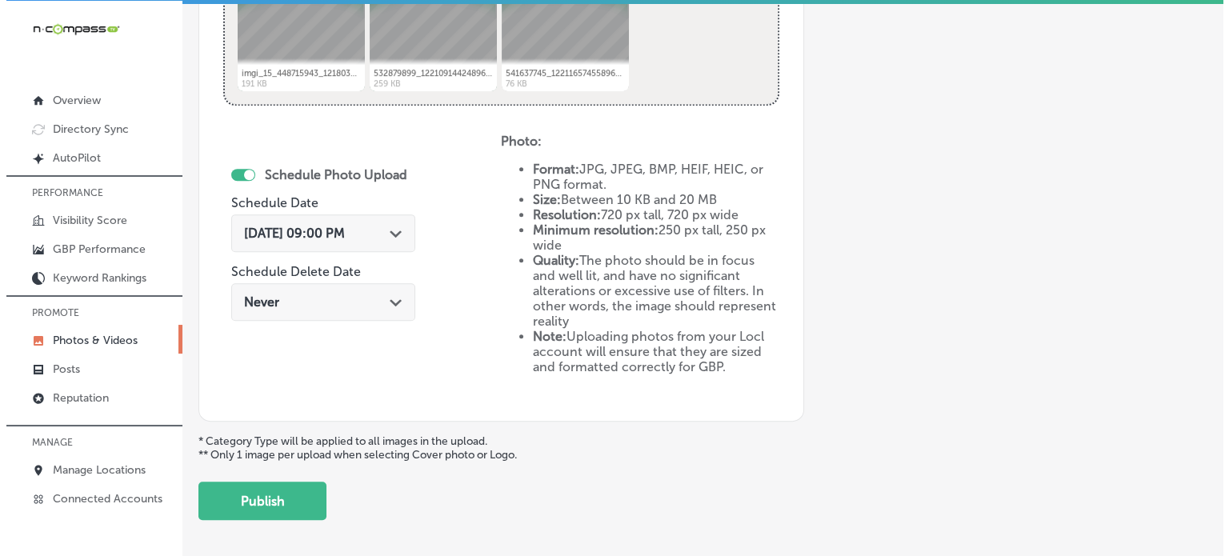
scroll to position [728, 0]
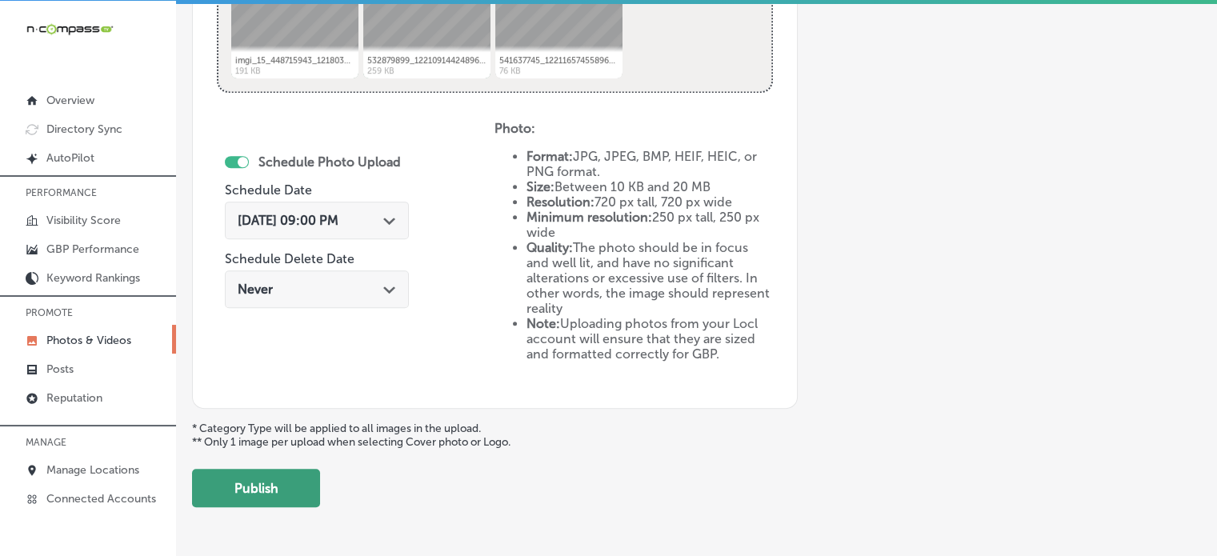
click at [284, 482] on button "Publish" at bounding box center [256, 488] width 128 height 38
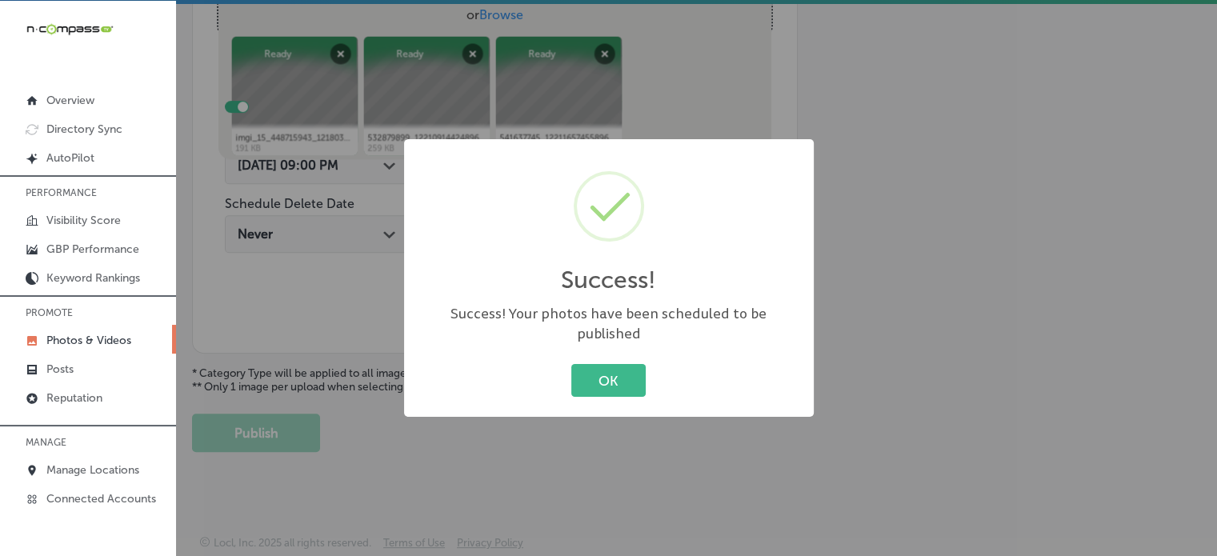
scroll to position [647, 0]
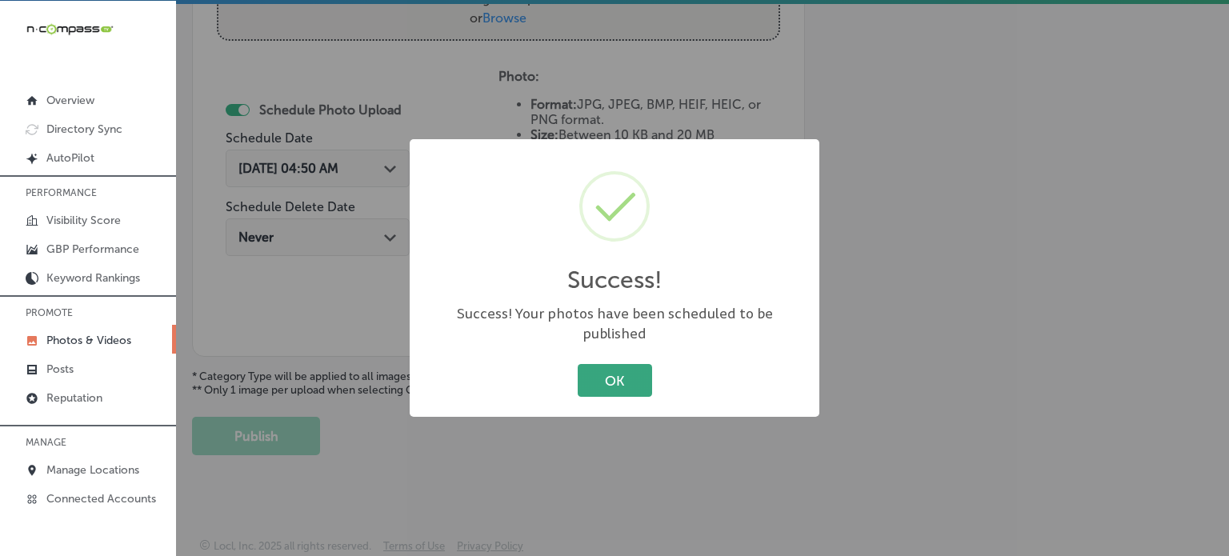
click at [602, 366] on button "OK" at bounding box center [615, 380] width 74 height 33
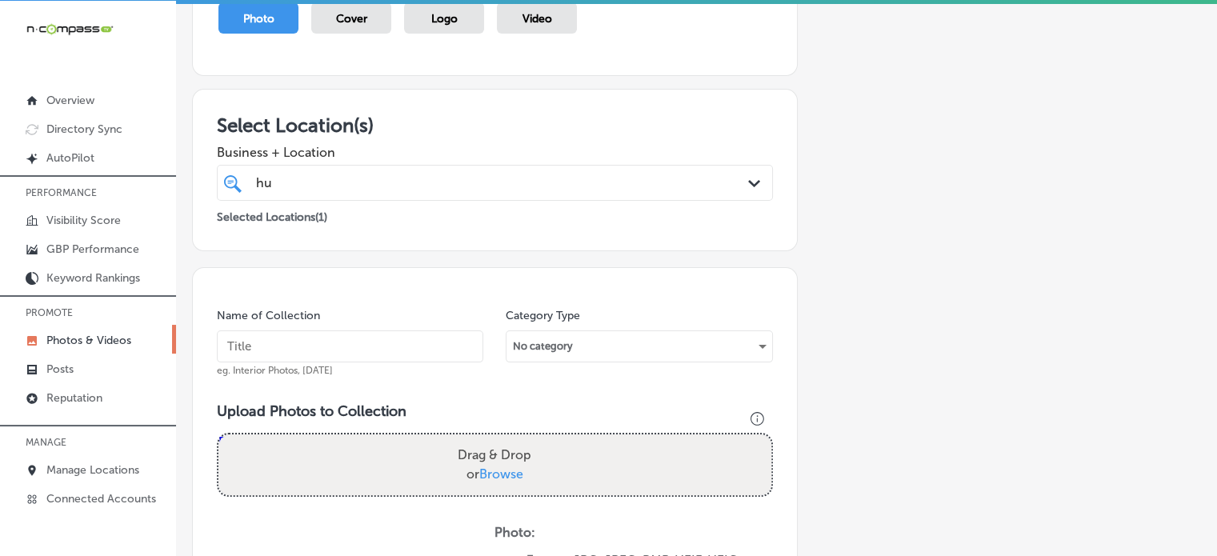
scroll to position [0, 0]
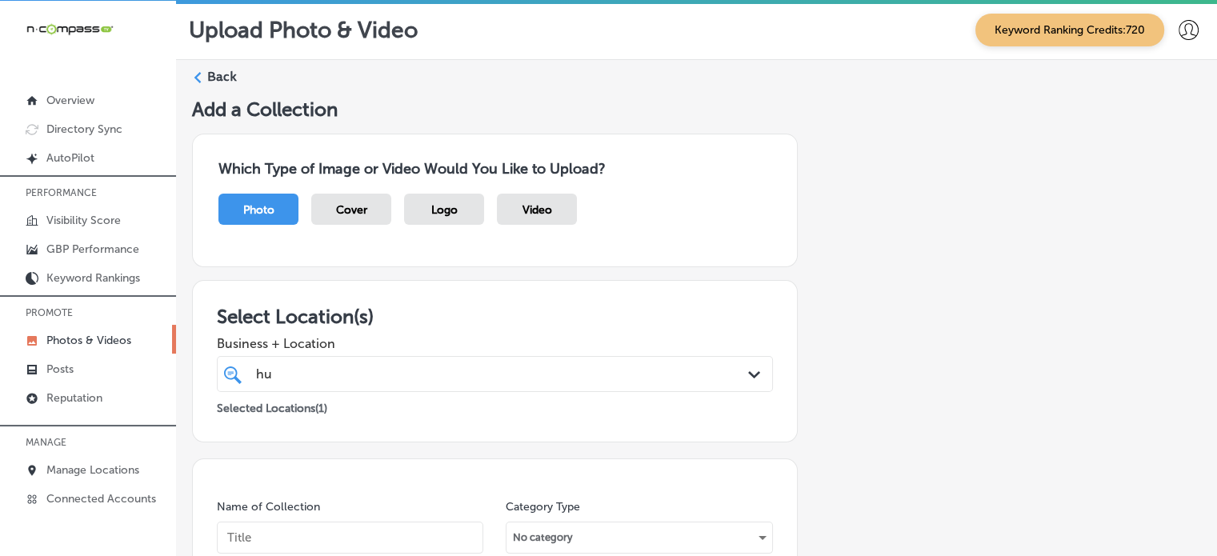
click at [208, 78] on label "Back" at bounding box center [222, 77] width 30 height 18
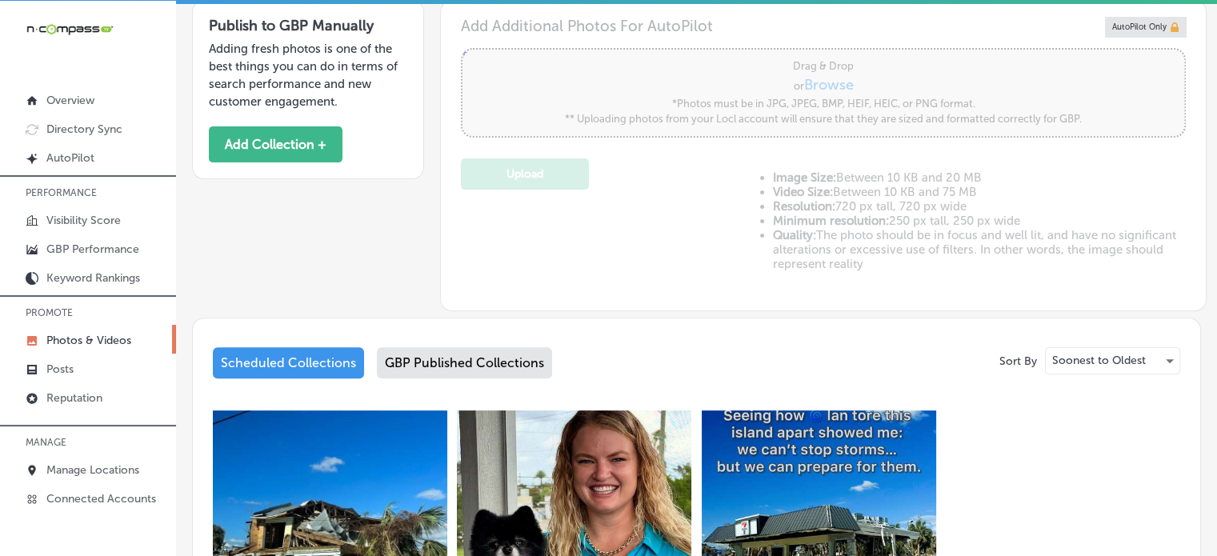
type input "5"
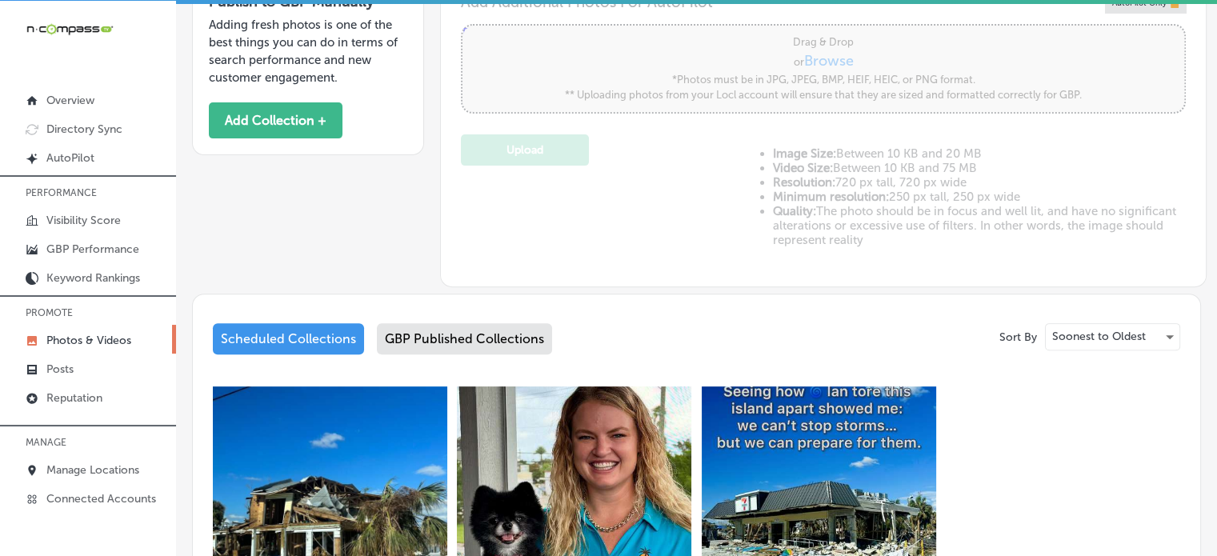
scroll to position [846, 0]
